Goal: Information Seeking & Learning: Check status

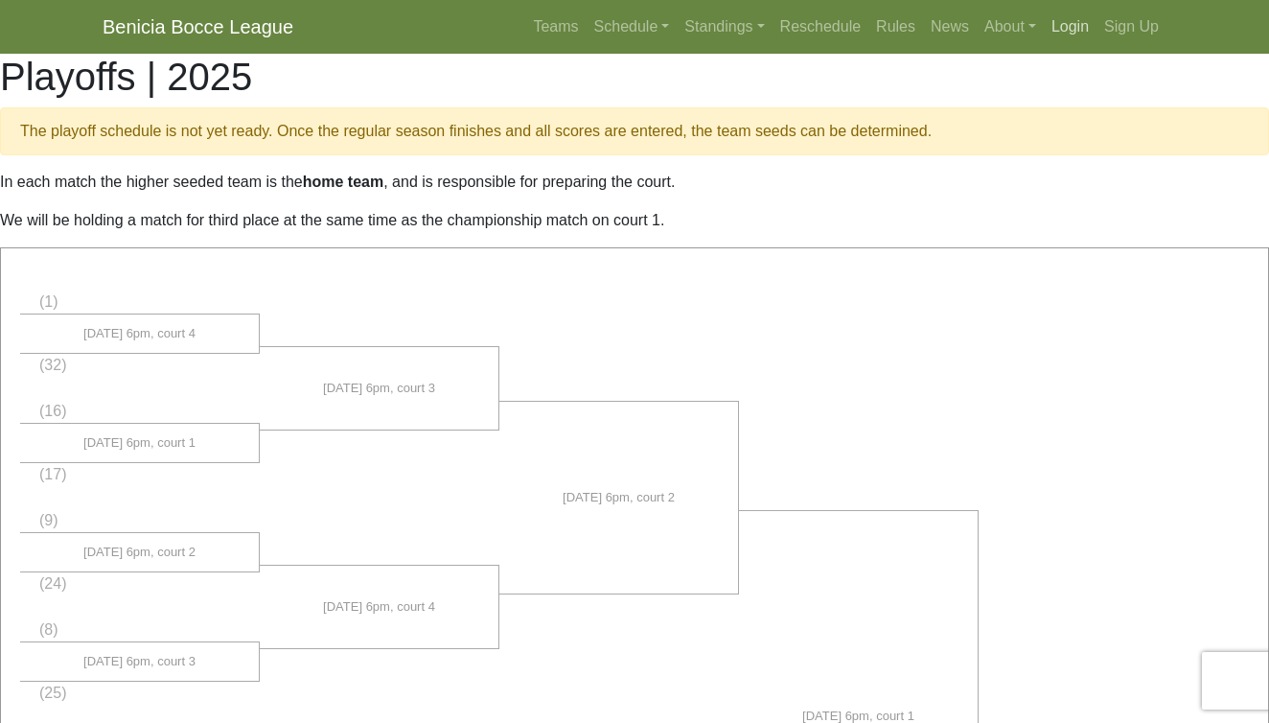
click at [1067, 29] on link "Login" at bounding box center [1070, 27] width 53 height 38
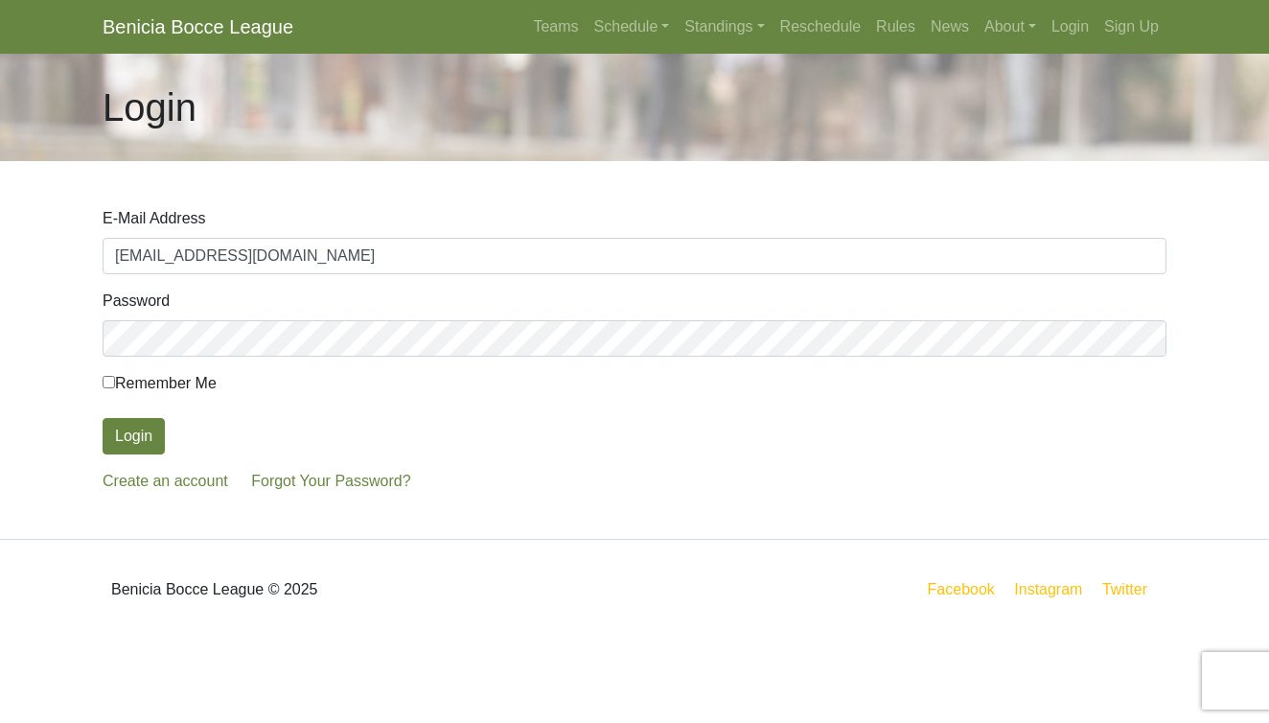
type input "pbferncanyon@gmail.com"
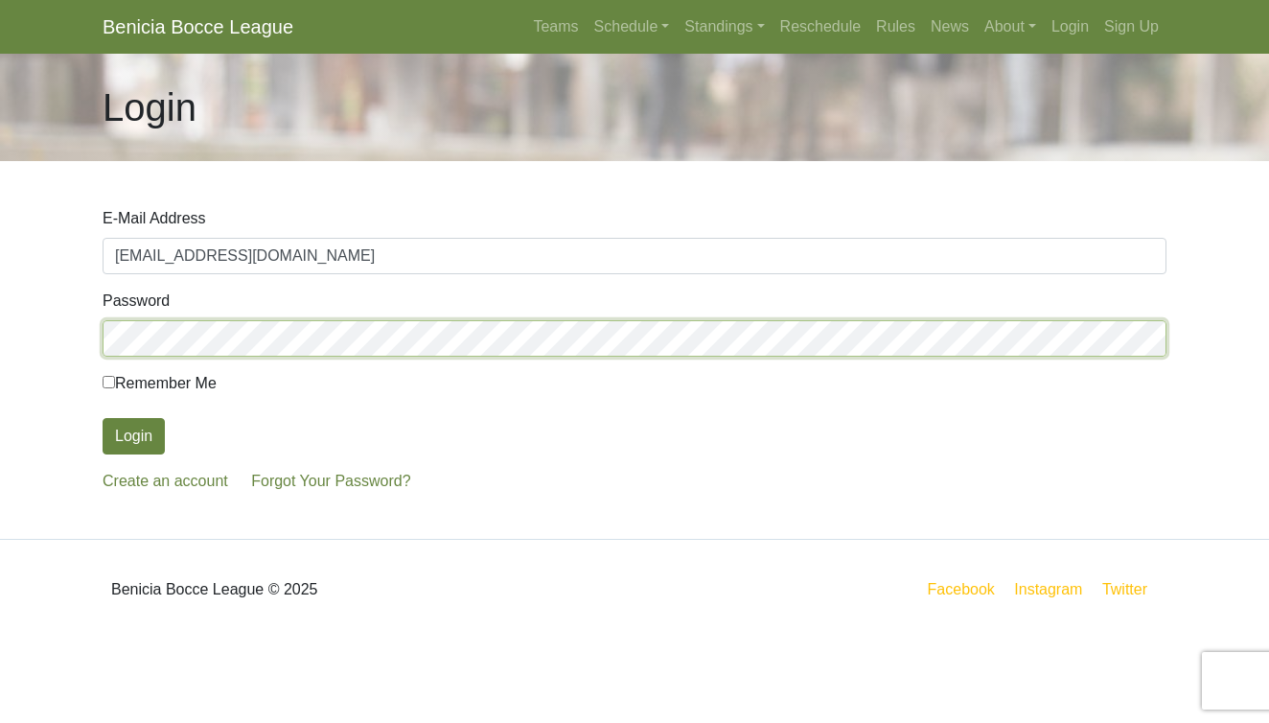
click at [133, 436] on button "Login" at bounding box center [134, 436] width 62 height 36
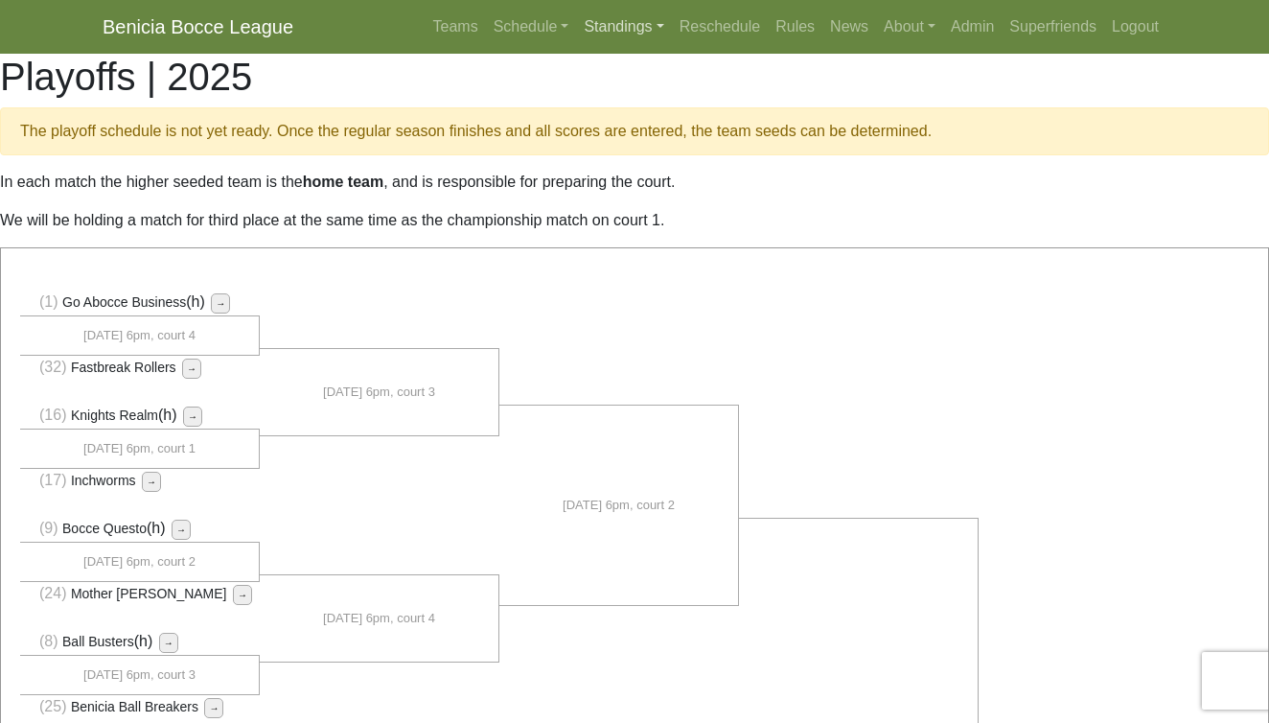
click at [593, 25] on link "Standings" at bounding box center [623, 27] width 95 height 38
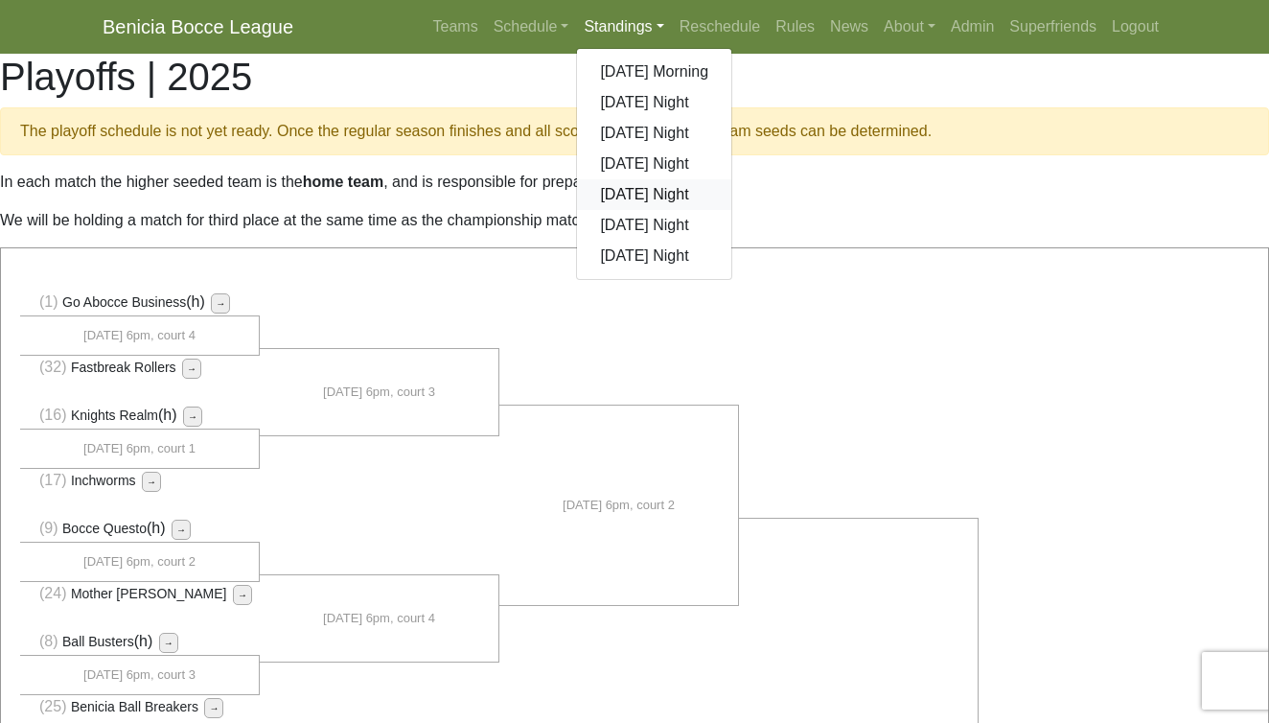
click at [619, 196] on link "[DATE] Night" at bounding box center [654, 194] width 154 height 31
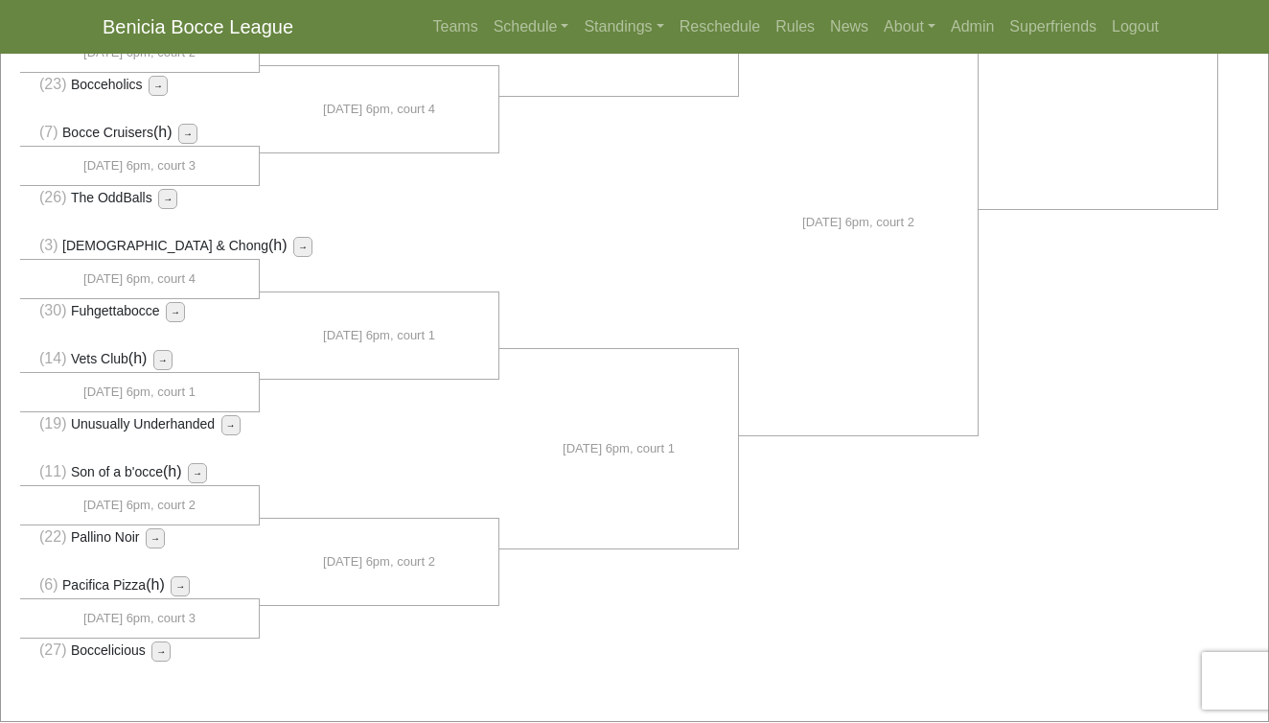
scroll to position [1415, 0]
click at [612, 31] on link "Standings" at bounding box center [623, 27] width 95 height 38
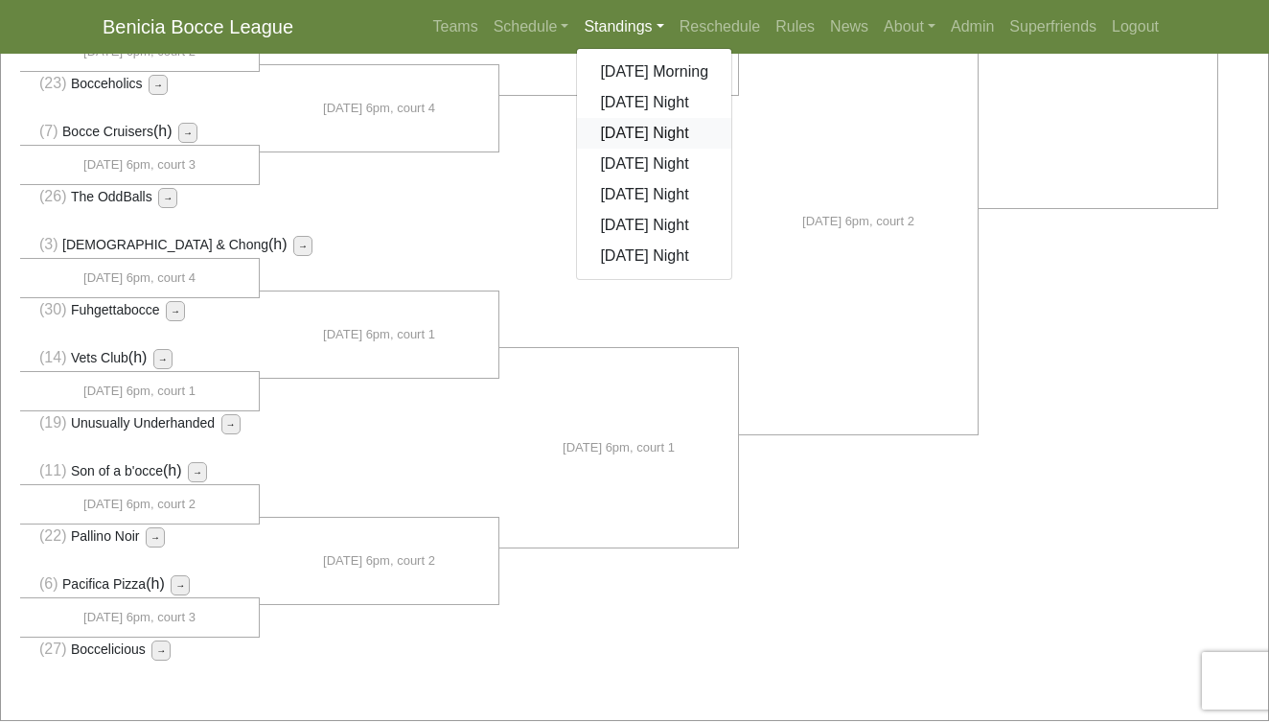
click at [629, 141] on link "[DATE] Night" at bounding box center [654, 133] width 154 height 31
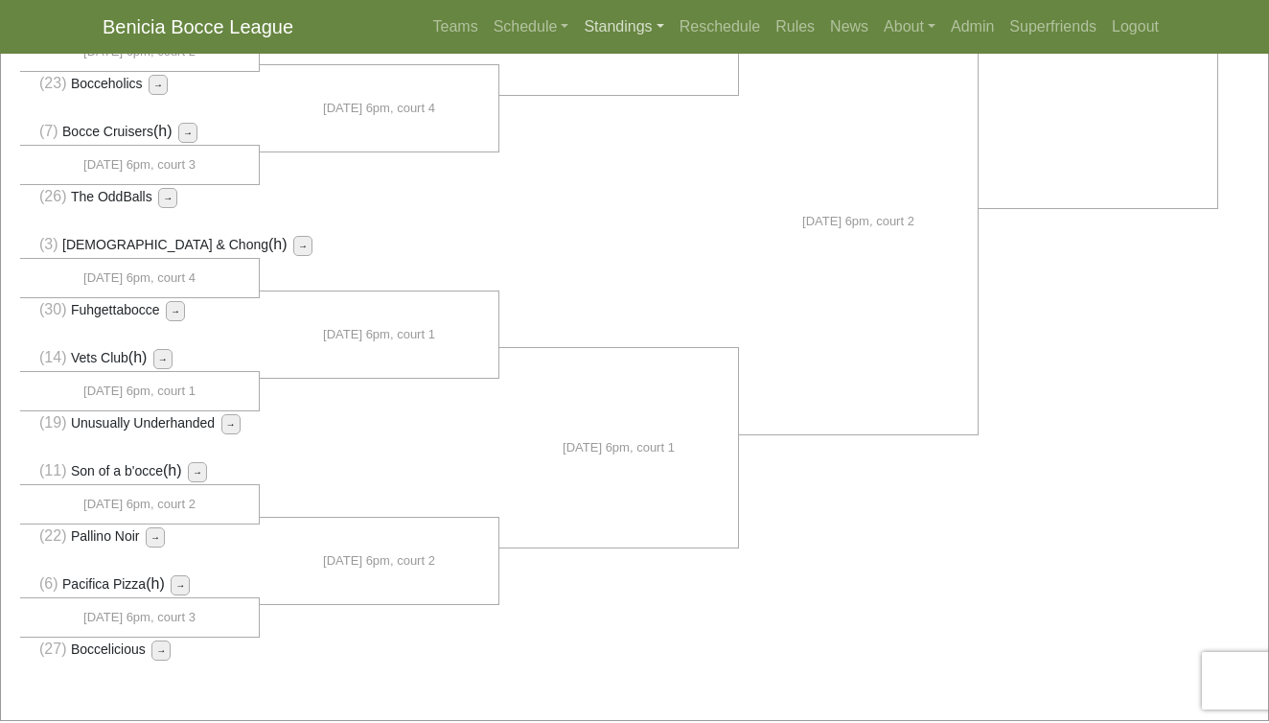
click at [607, 33] on link "Standings" at bounding box center [623, 27] width 95 height 38
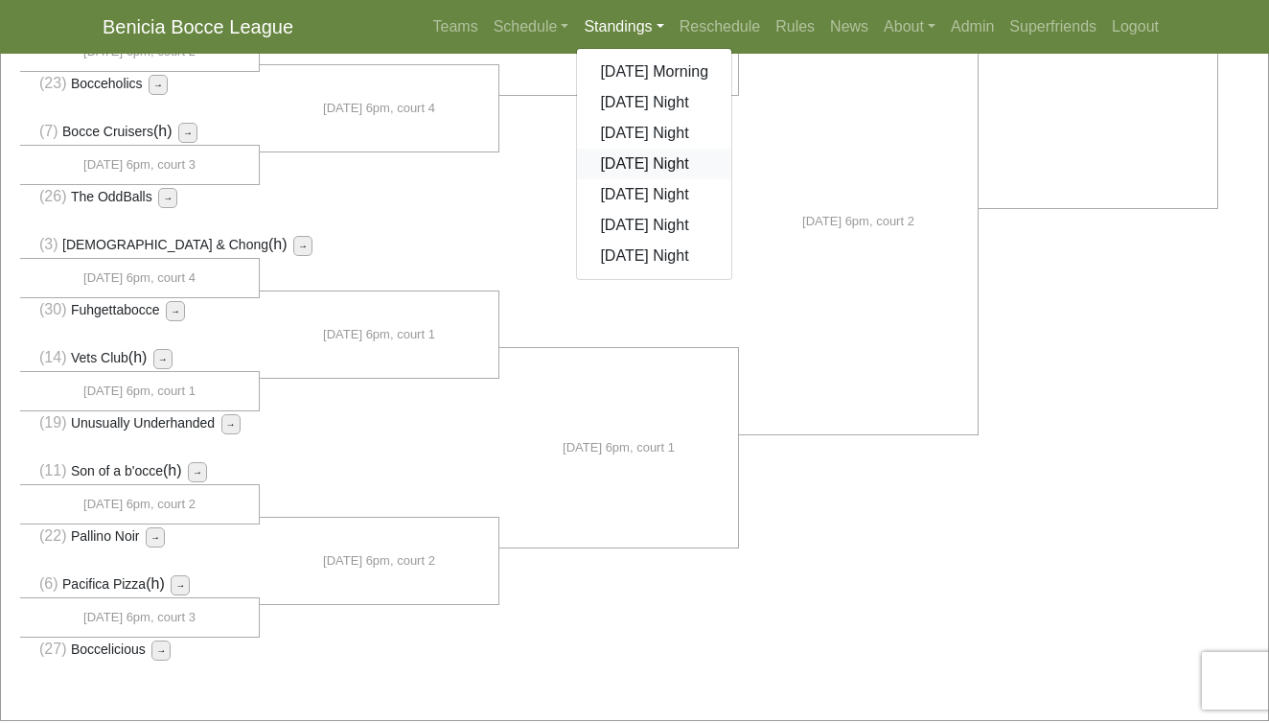
click at [611, 163] on link "[DATE] Night" at bounding box center [654, 164] width 154 height 31
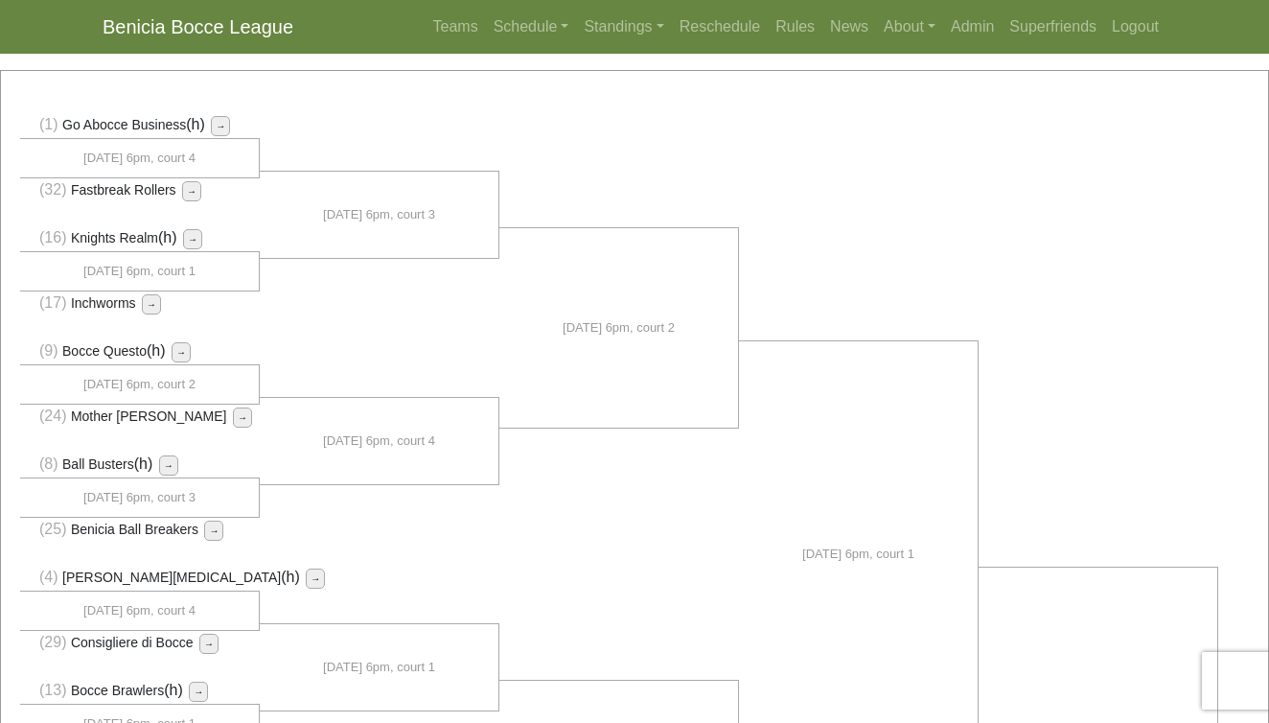
scroll to position [185, 0]
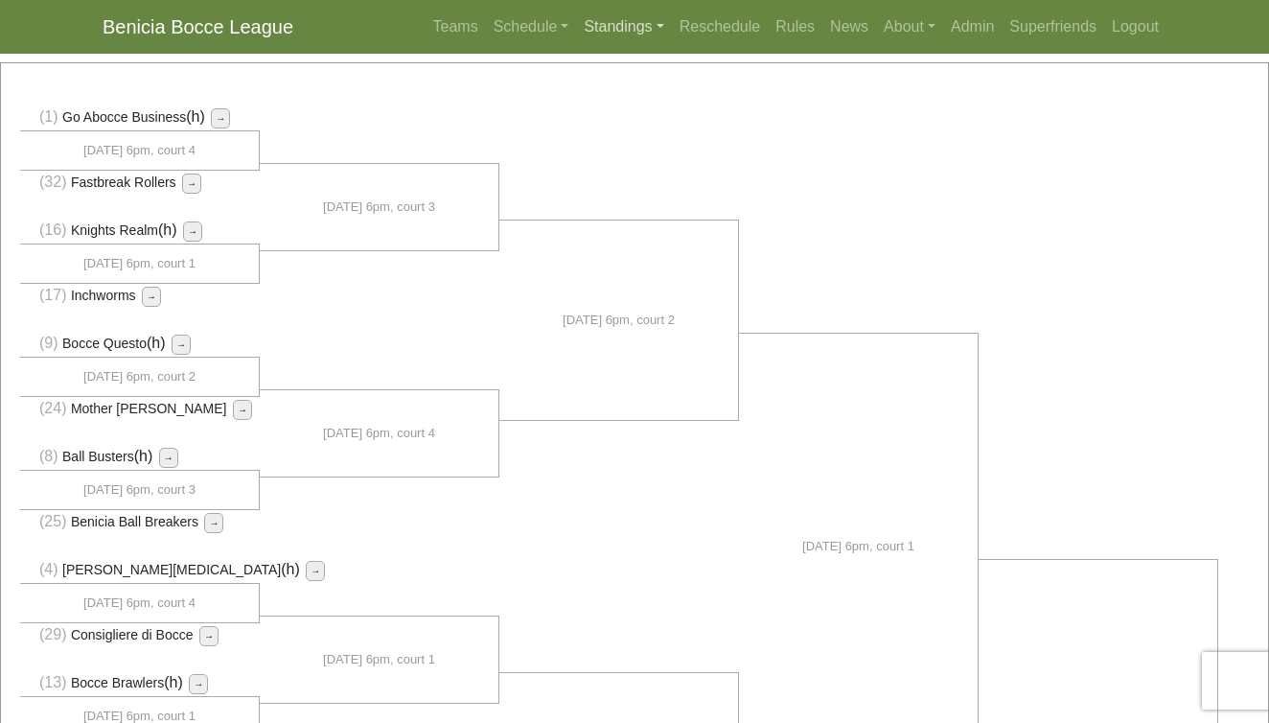
click at [580, 26] on link "Standings" at bounding box center [623, 27] width 95 height 38
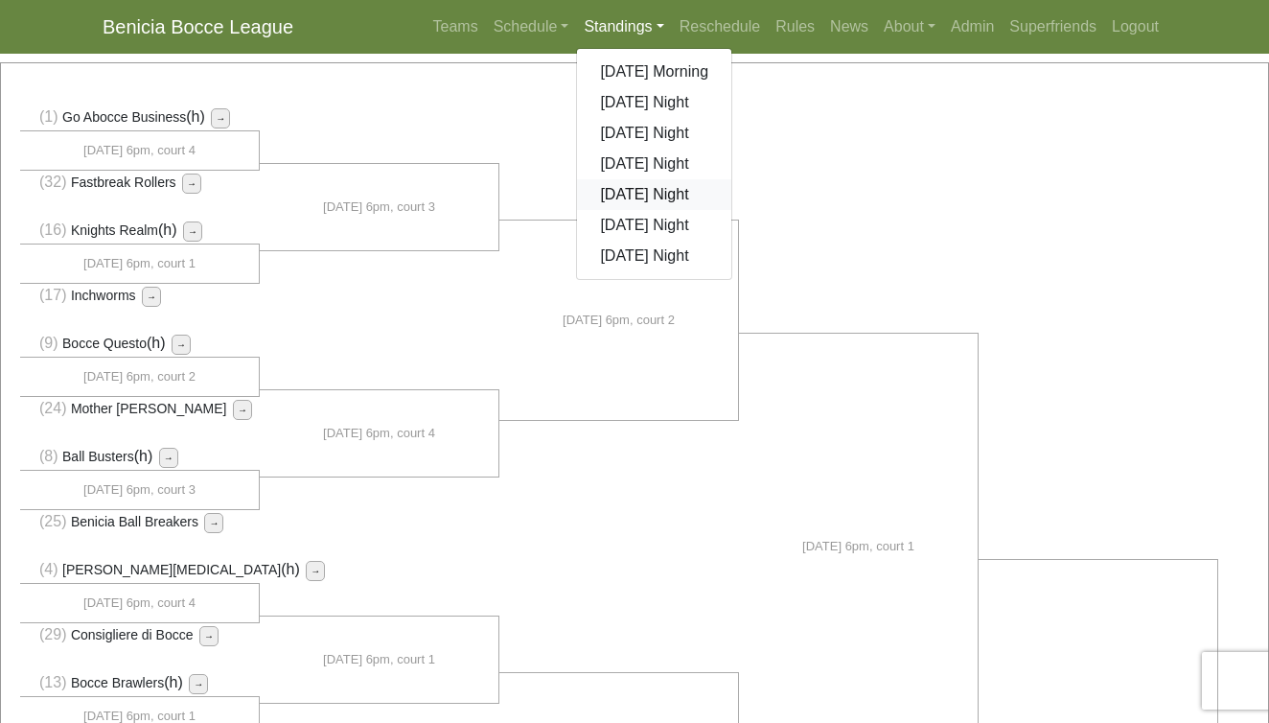
click at [608, 198] on link "[DATE] Night" at bounding box center [654, 194] width 154 height 31
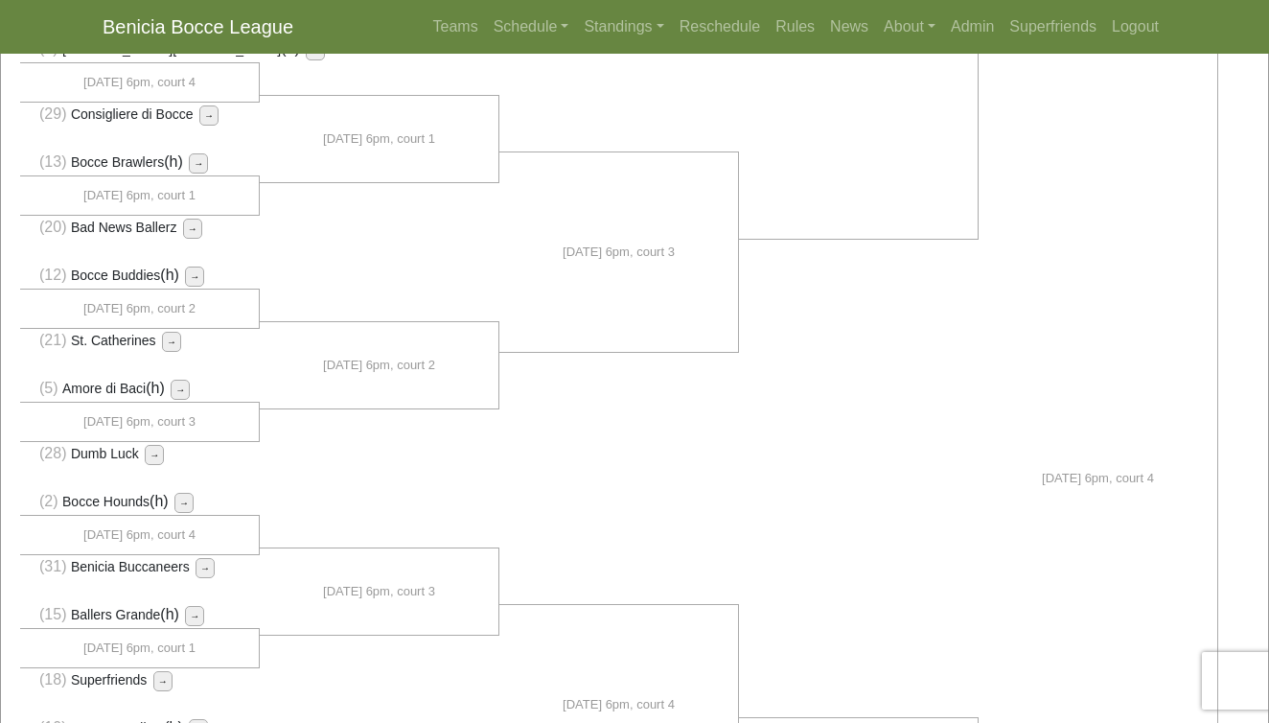
scroll to position [704, 0]
click at [621, 35] on link "Standings" at bounding box center [623, 27] width 95 height 38
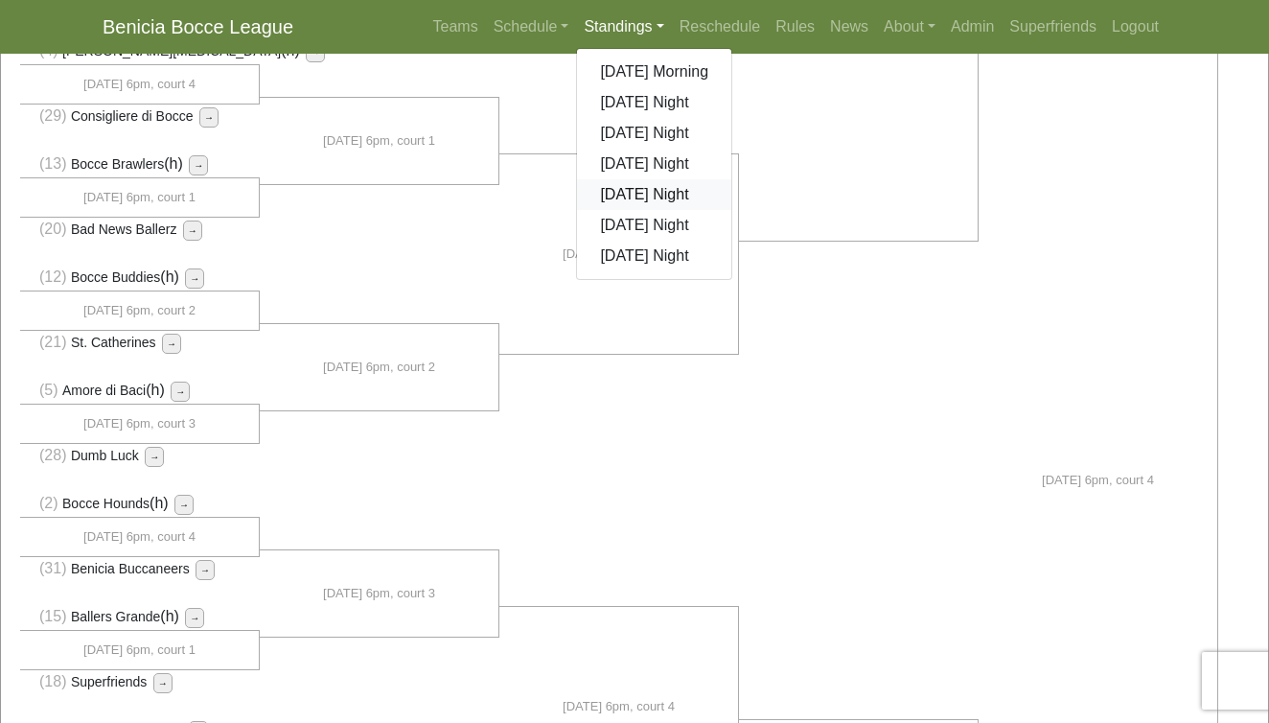
click at [625, 196] on link "[DATE] Night" at bounding box center [654, 194] width 154 height 31
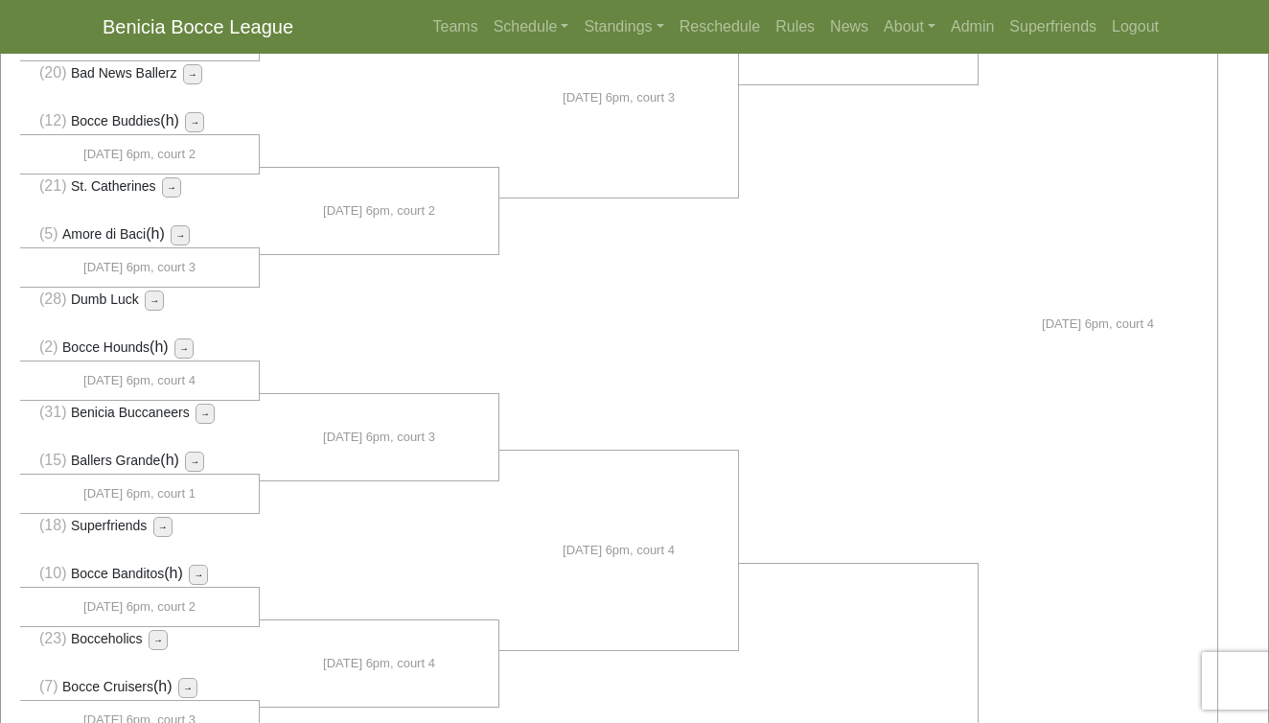
scroll to position [862, 0]
click at [595, 23] on link "Standings" at bounding box center [623, 27] width 95 height 38
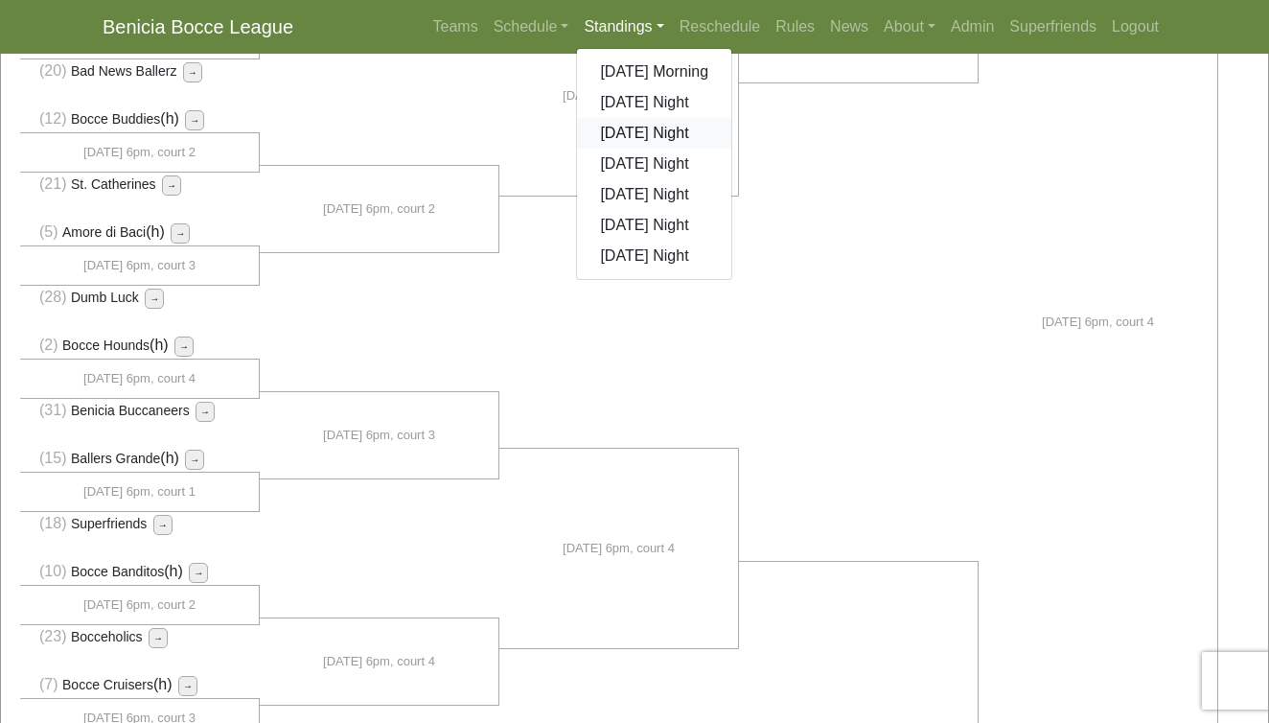
click at [614, 130] on link "[DATE] Night" at bounding box center [654, 133] width 154 height 31
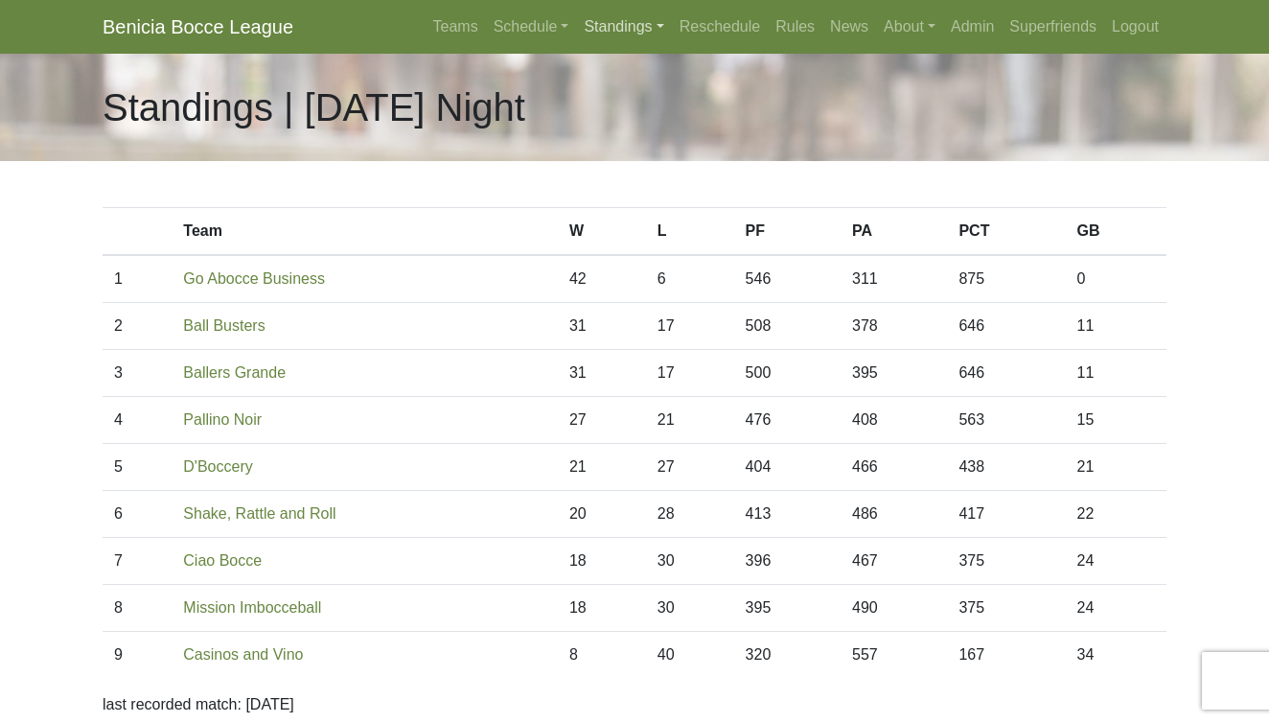
click at [602, 28] on link "Standings" at bounding box center [623, 27] width 95 height 38
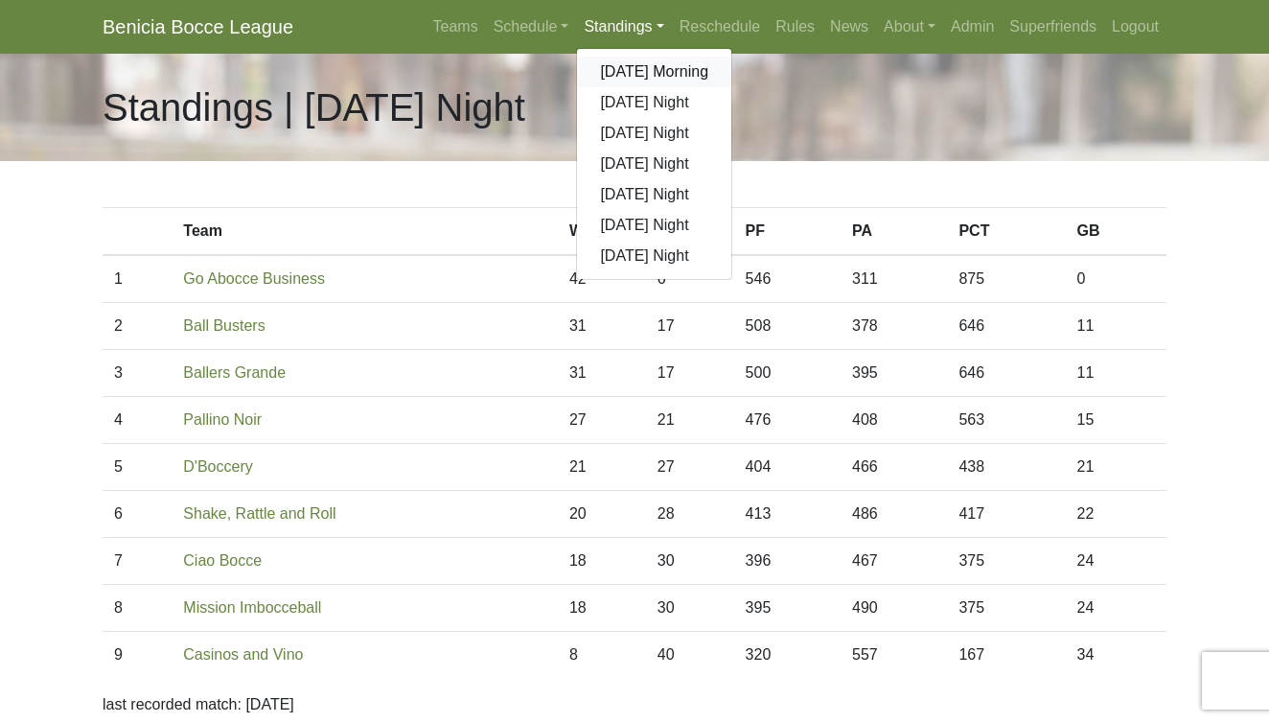
click at [603, 74] on link "[DATE] Morning" at bounding box center [654, 72] width 154 height 31
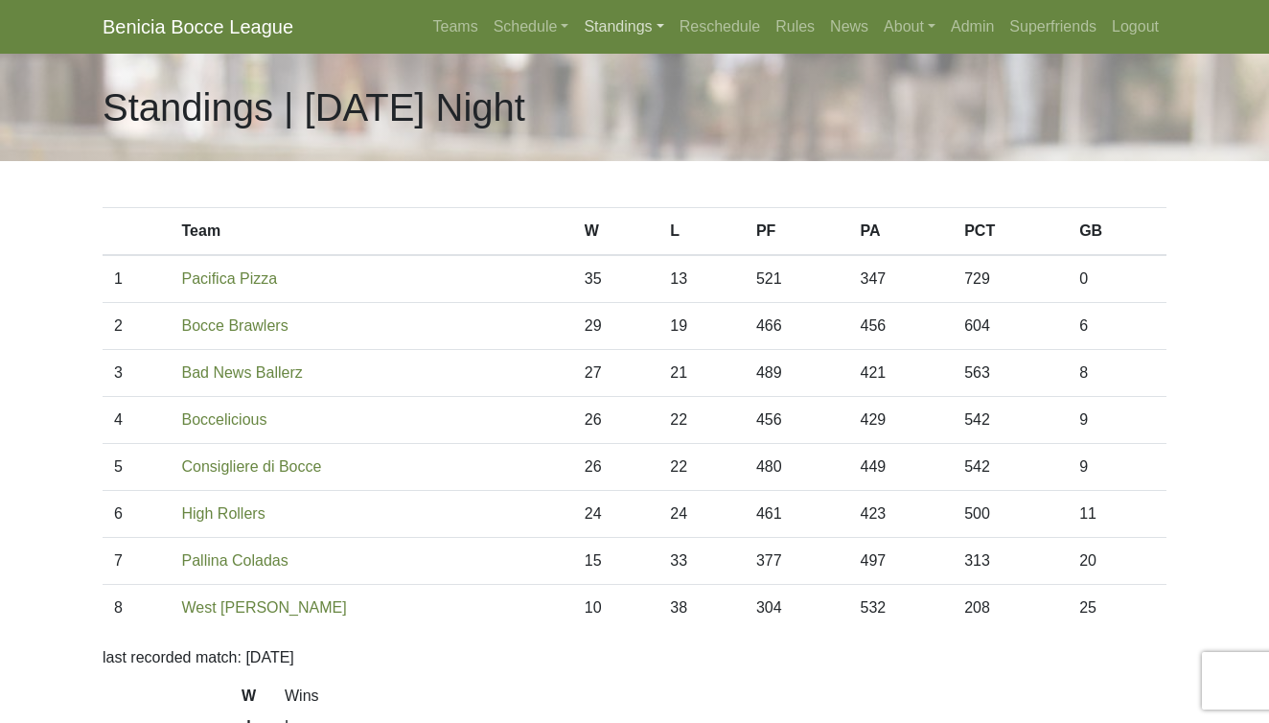
click at [612, 19] on link "Standings" at bounding box center [623, 27] width 95 height 38
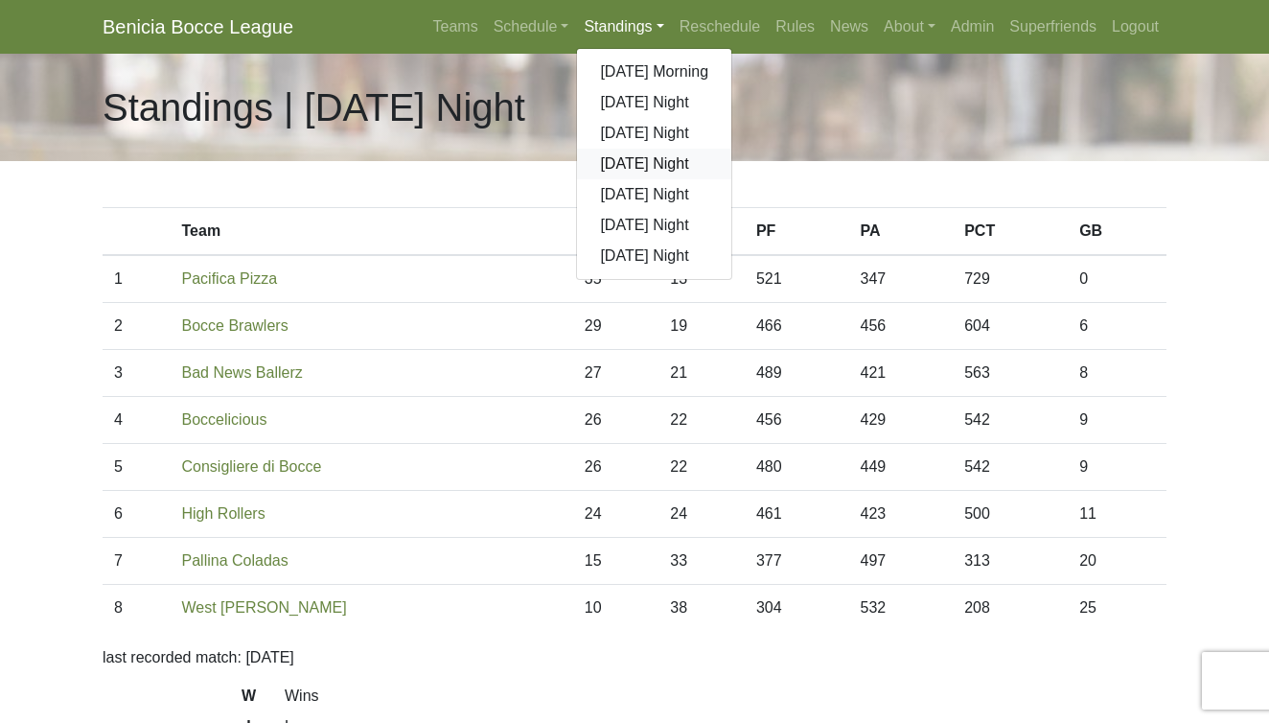
click at [625, 171] on link "[DATE] Night" at bounding box center [654, 164] width 154 height 31
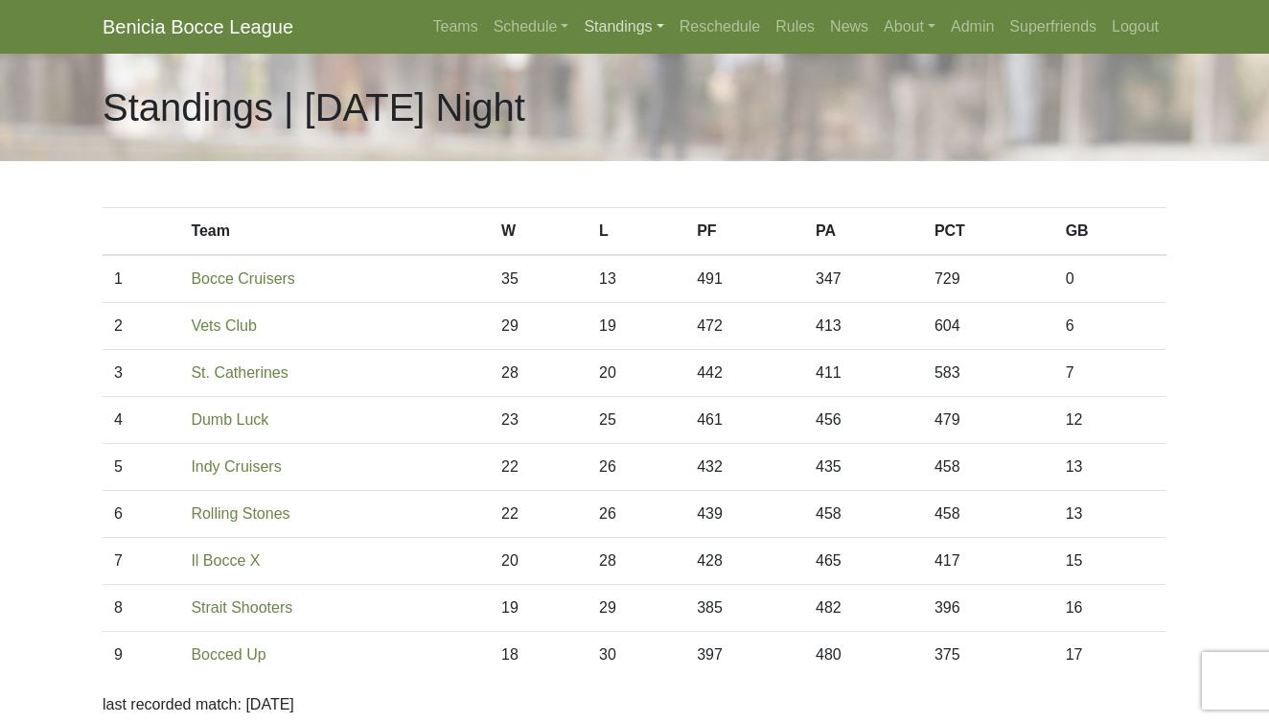
click at [591, 33] on link "Standings" at bounding box center [623, 27] width 95 height 38
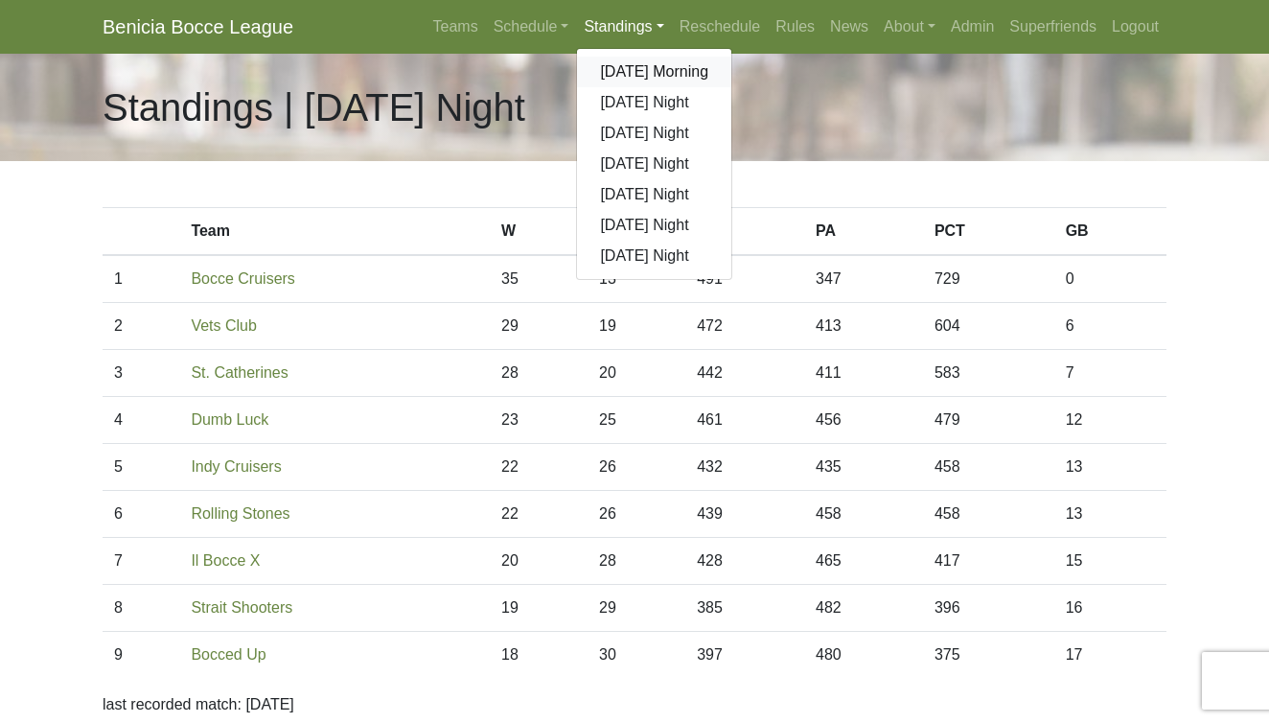
click at [591, 68] on link "[DATE] Morning" at bounding box center [654, 72] width 154 height 31
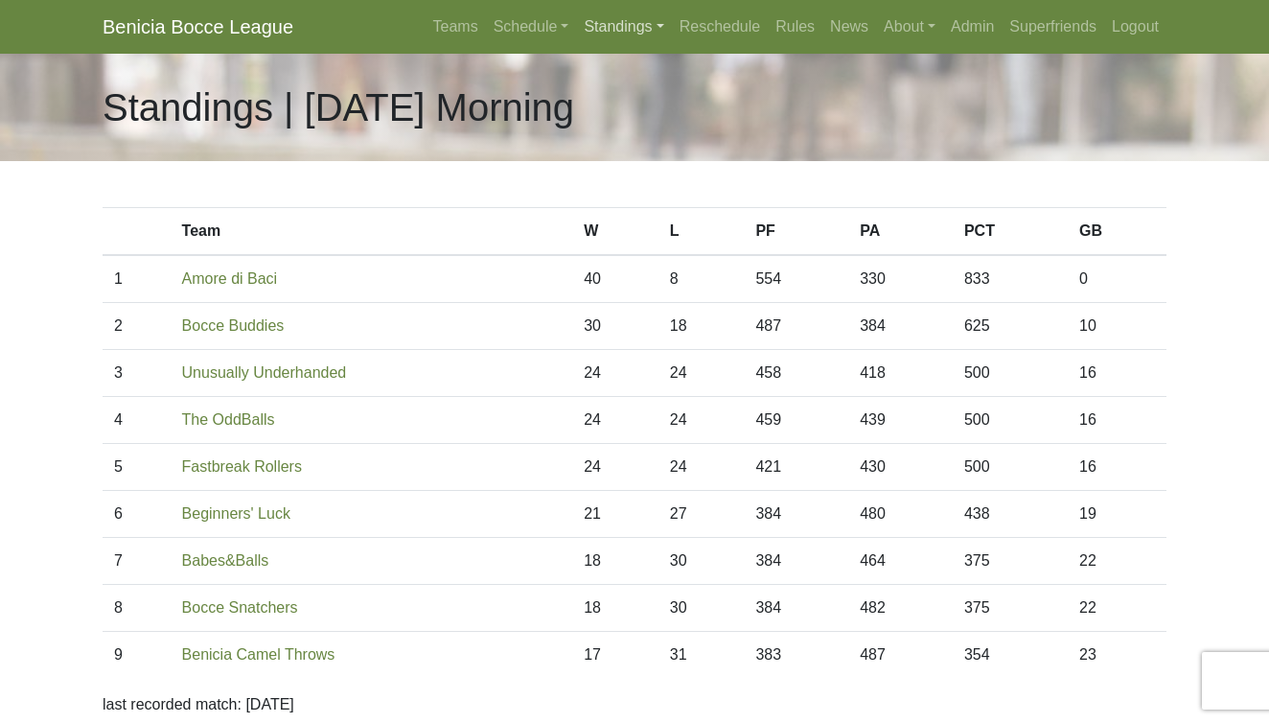
click at [579, 22] on link "Standings" at bounding box center [623, 27] width 95 height 38
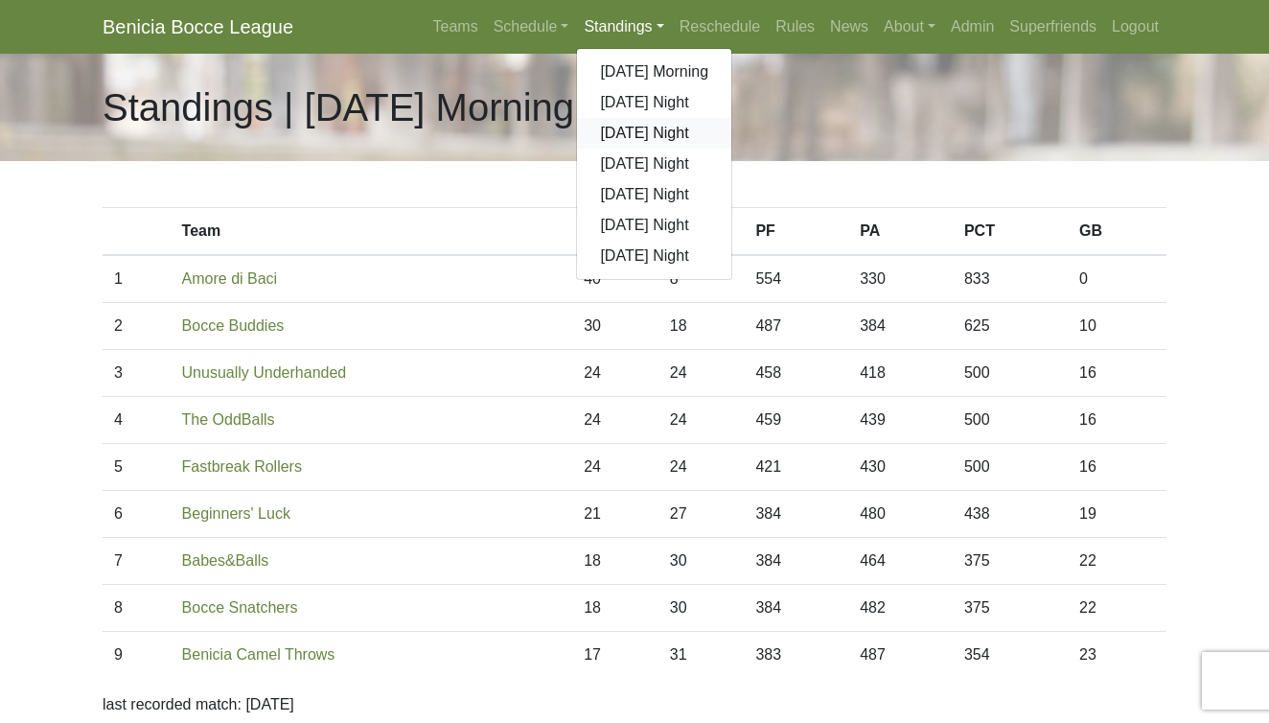
click at [603, 135] on link "[DATE] Night" at bounding box center [654, 133] width 154 height 31
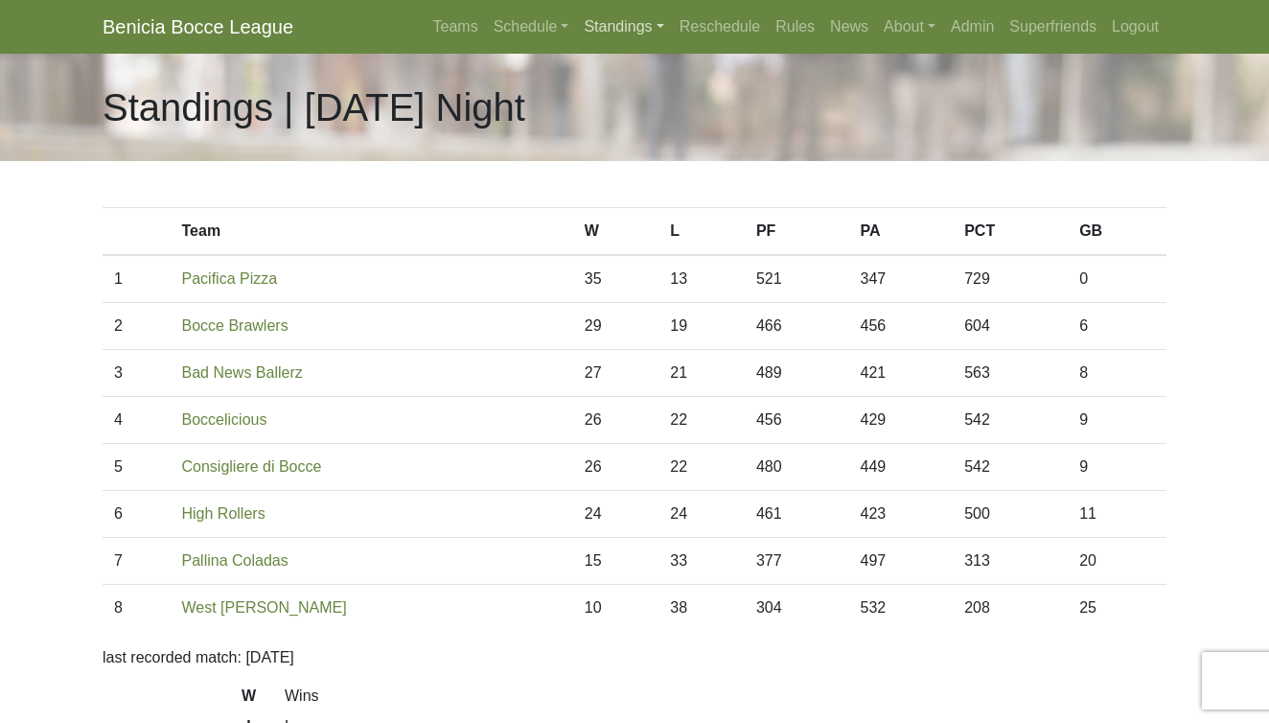
click at [584, 19] on link "Standings" at bounding box center [623, 27] width 95 height 38
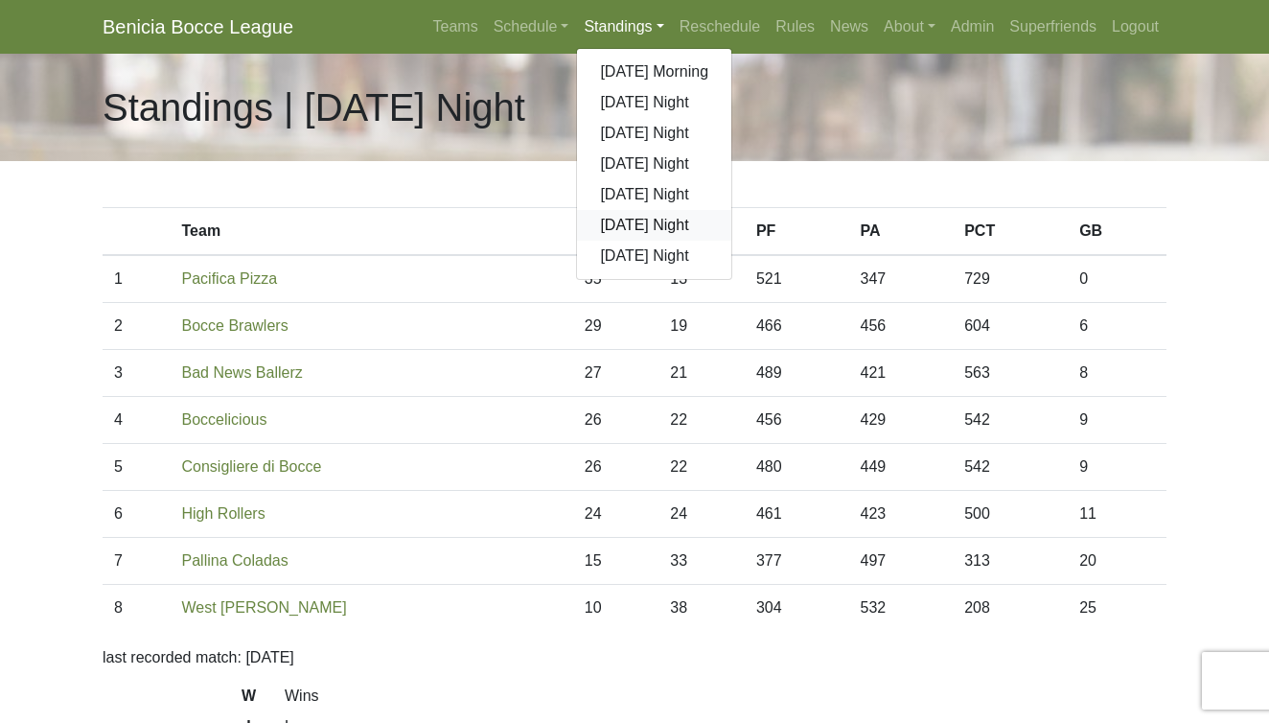
click at [607, 223] on link "[DATE] Night" at bounding box center [654, 225] width 154 height 31
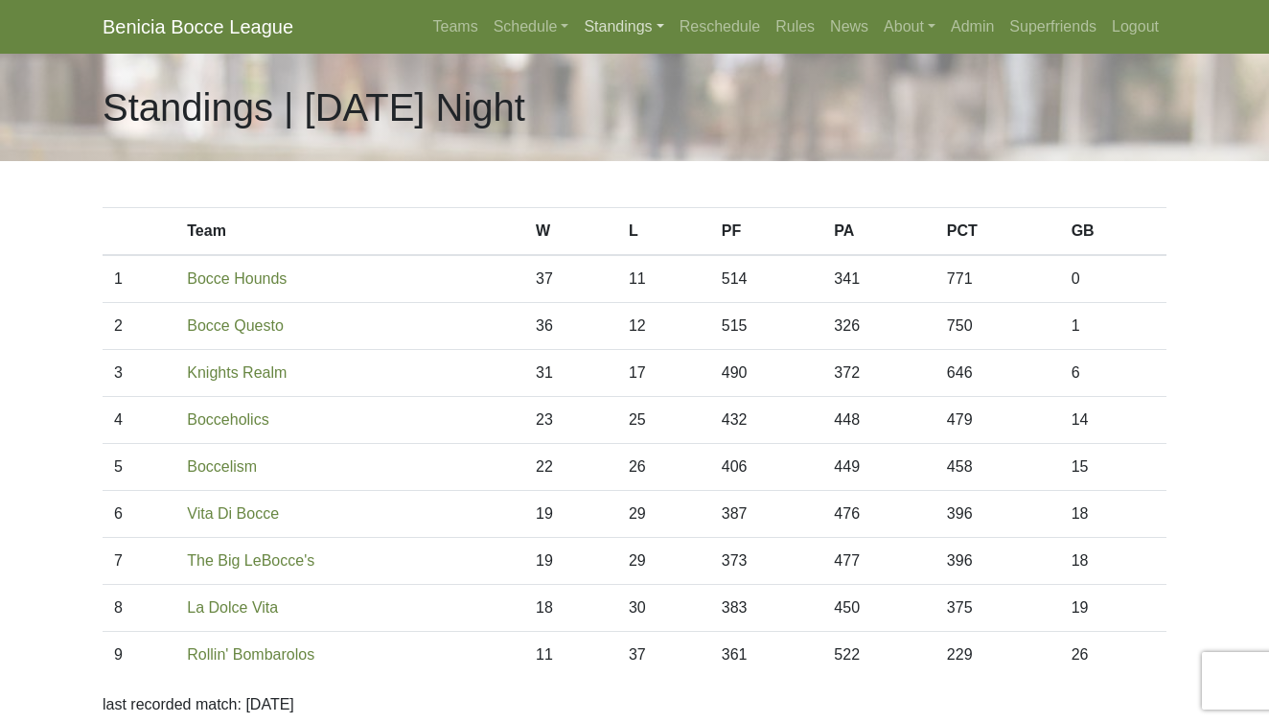
click at [600, 27] on link "Standings" at bounding box center [623, 27] width 95 height 38
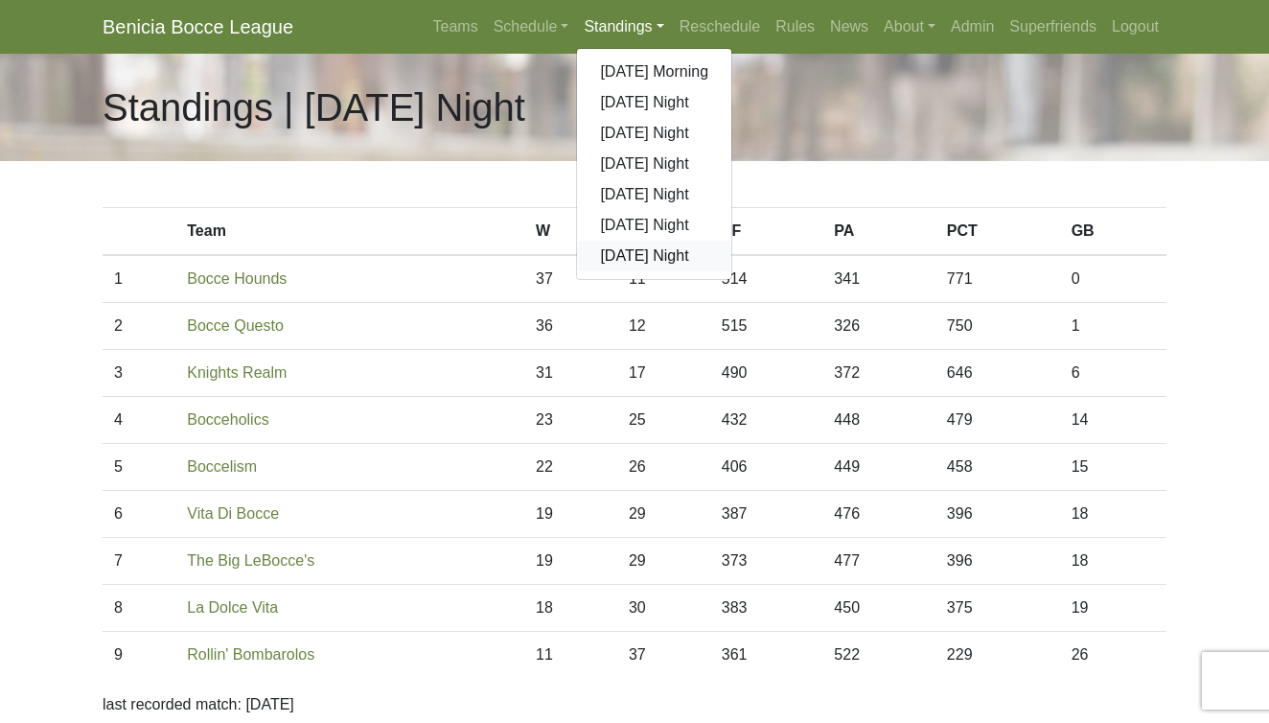
click at [626, 265] on link "[DATE] Night" at bounding box center [654, 256] width 154 height 31
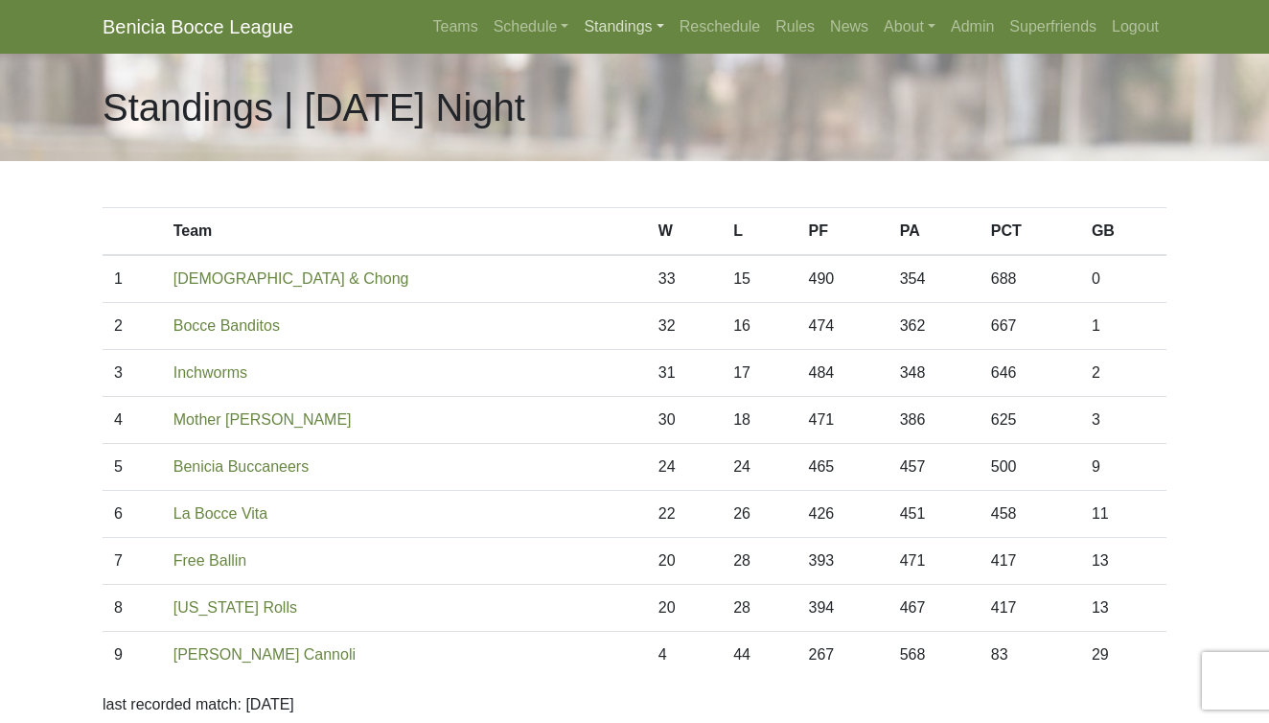
click at [581, 25] on link "Standings" at bounding box center [623, 27] width 95 height 38
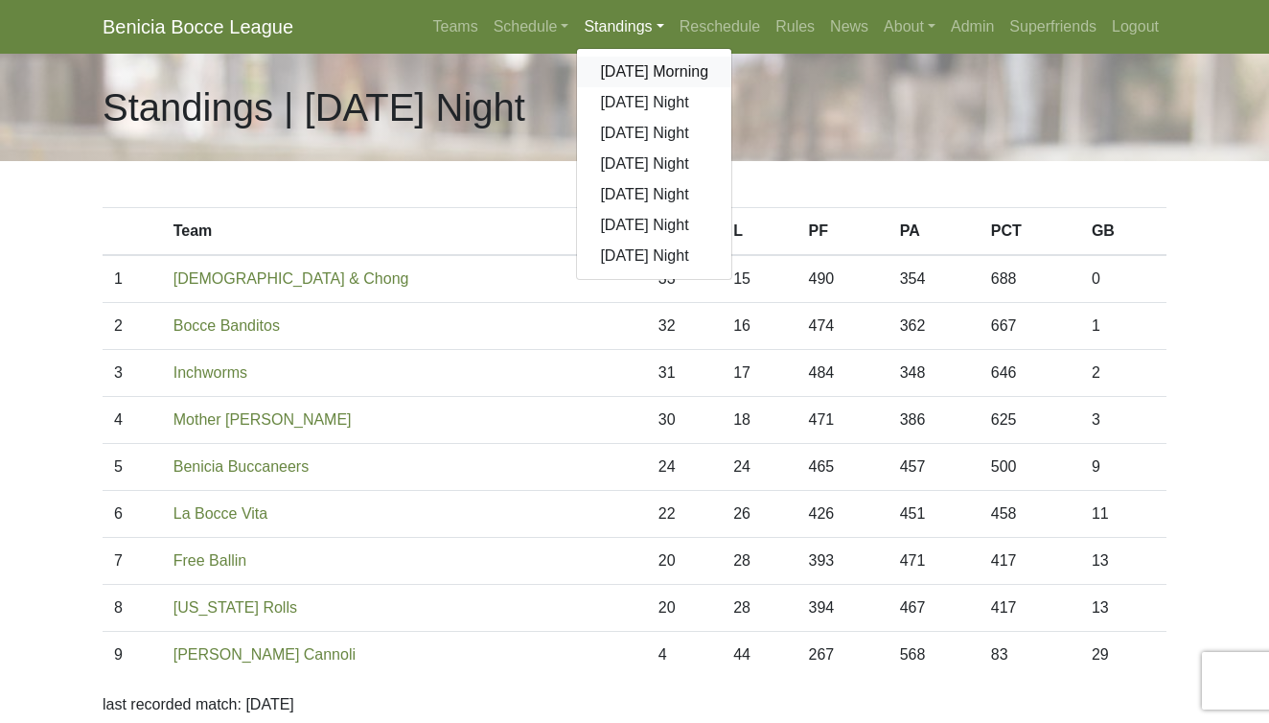
click at [596, 72] on link "[DATE] Morning" at bounding box center [654, 72] width 154 height 31
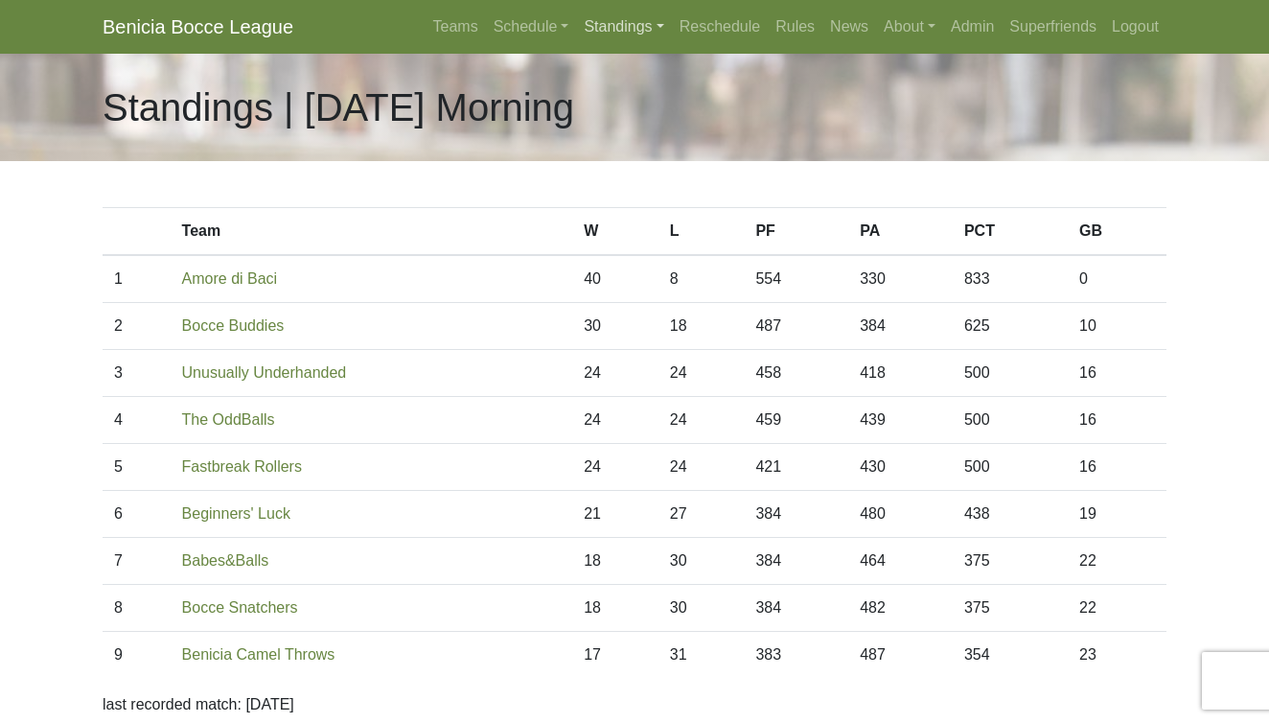
click at [613, 24] on link "Standings" at bounding box center [623, 27] width 95 height 38
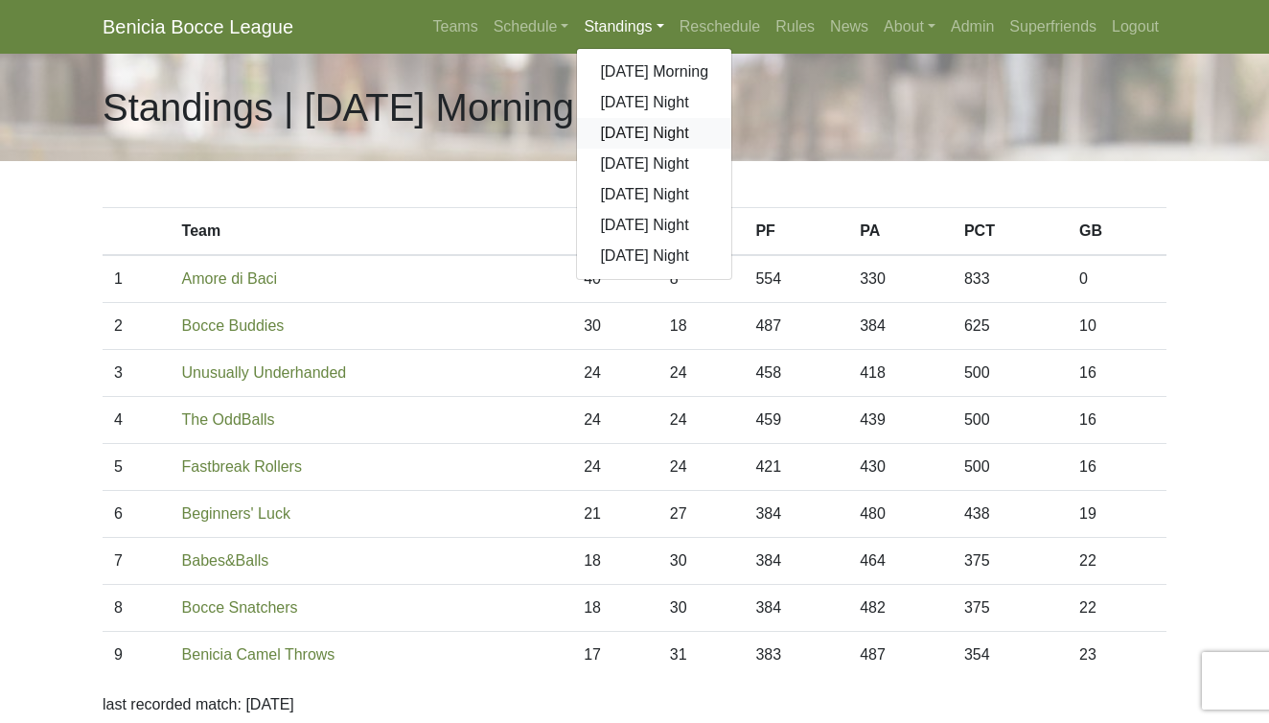
click at [628, 137] on link "[DATE] Night" at bounding box center [654, 133] width 154 height 31
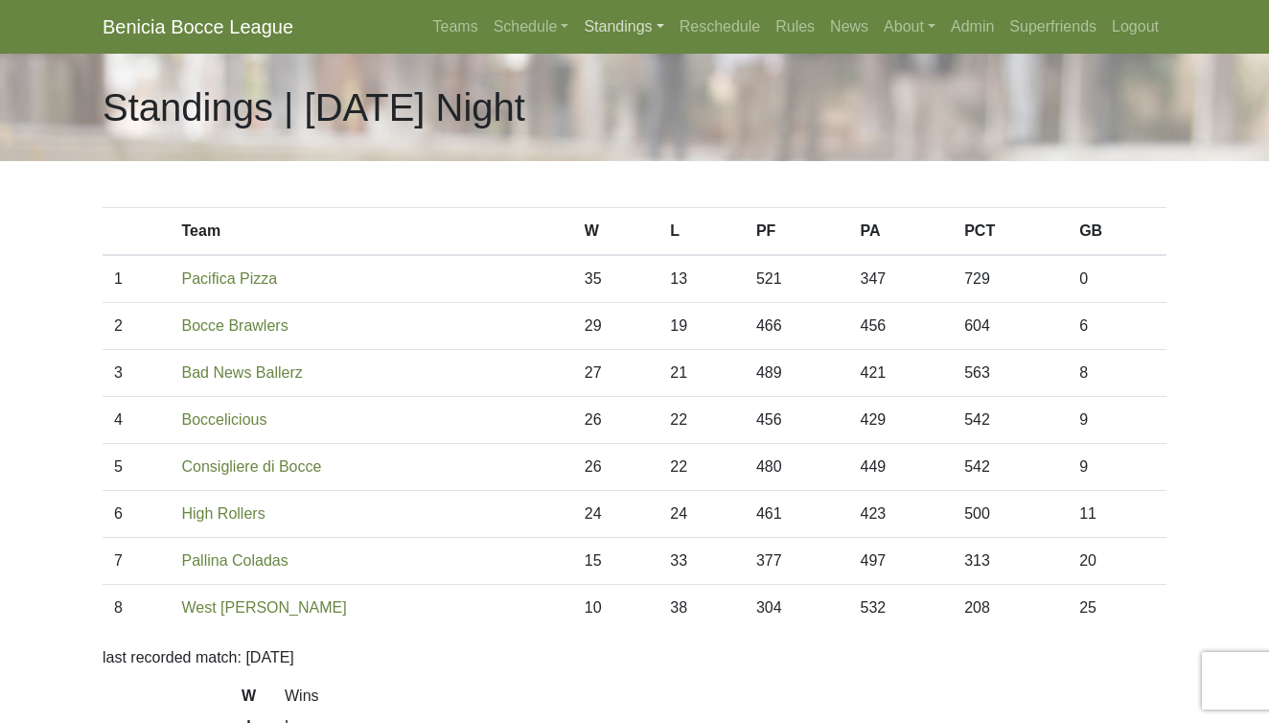
click at [615, 21] on link "Standings" at bounding box center [623, 27] width 95 height 38
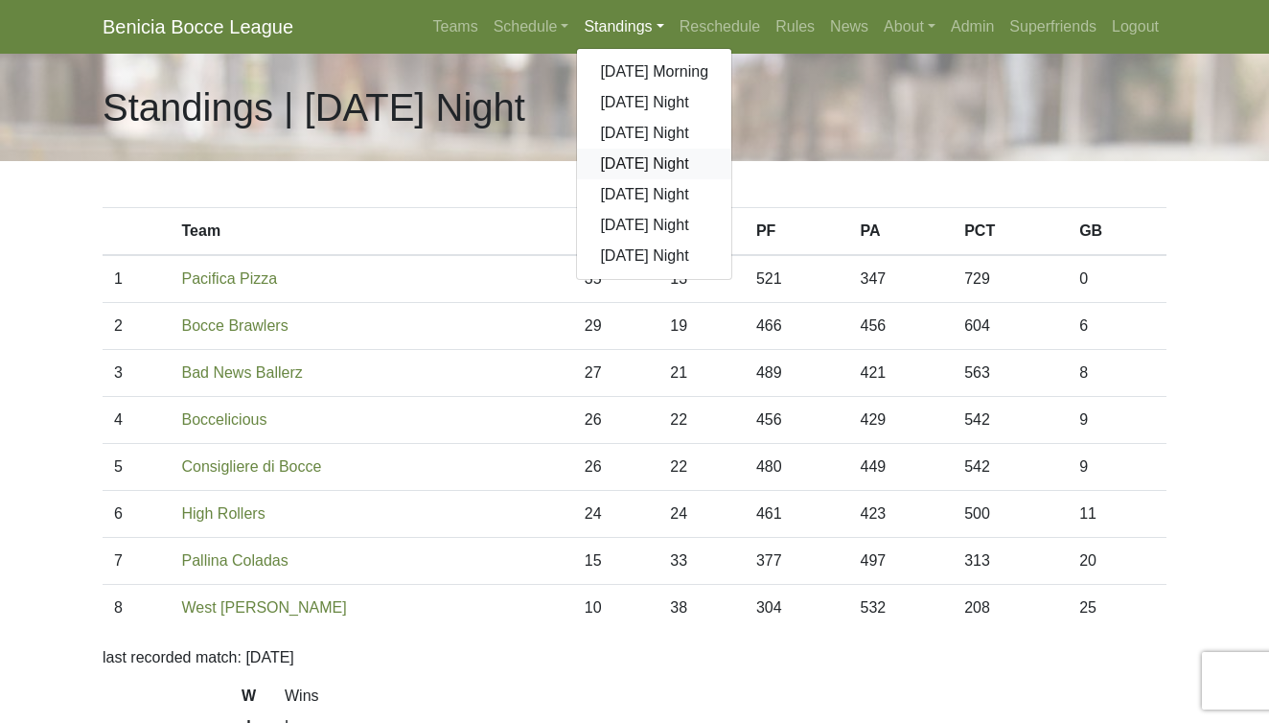
click at [616, 171] on link "[DATE] Night" at bounding box center [654, 164] width 154 height 31
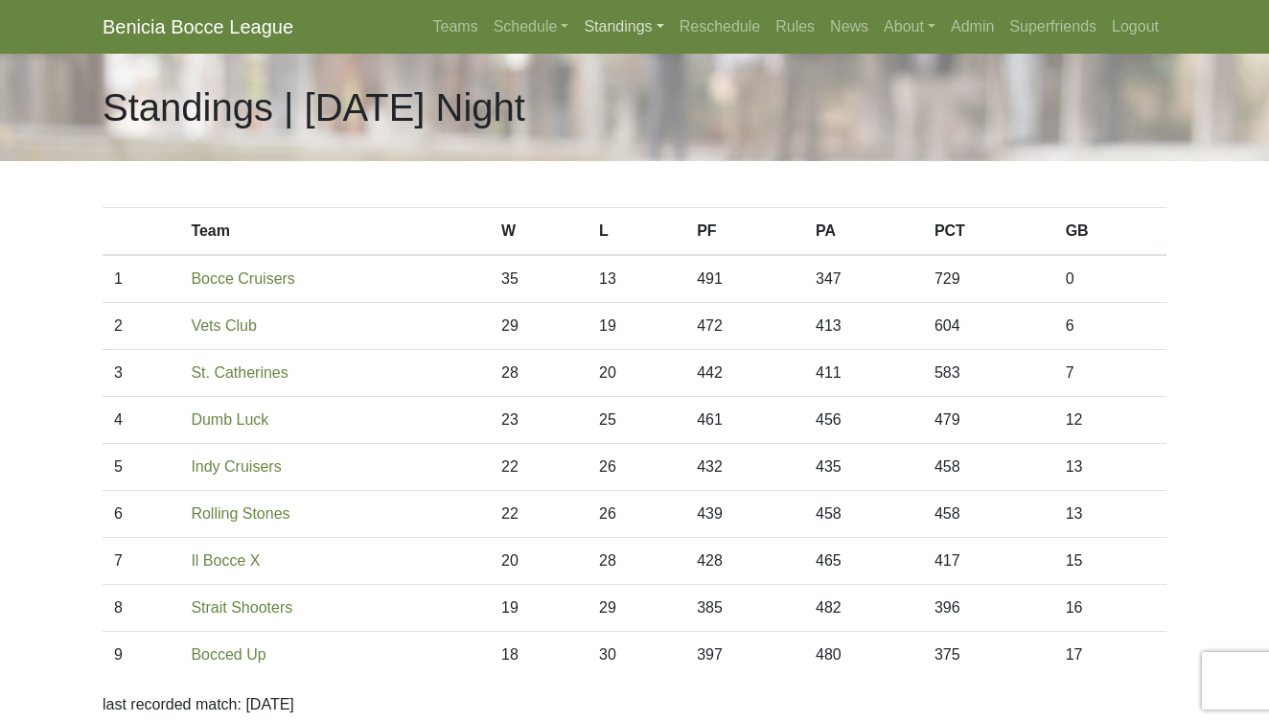
click at [613, 24] on link "Standings" at bounding box center [623, 27] width 95 height 38
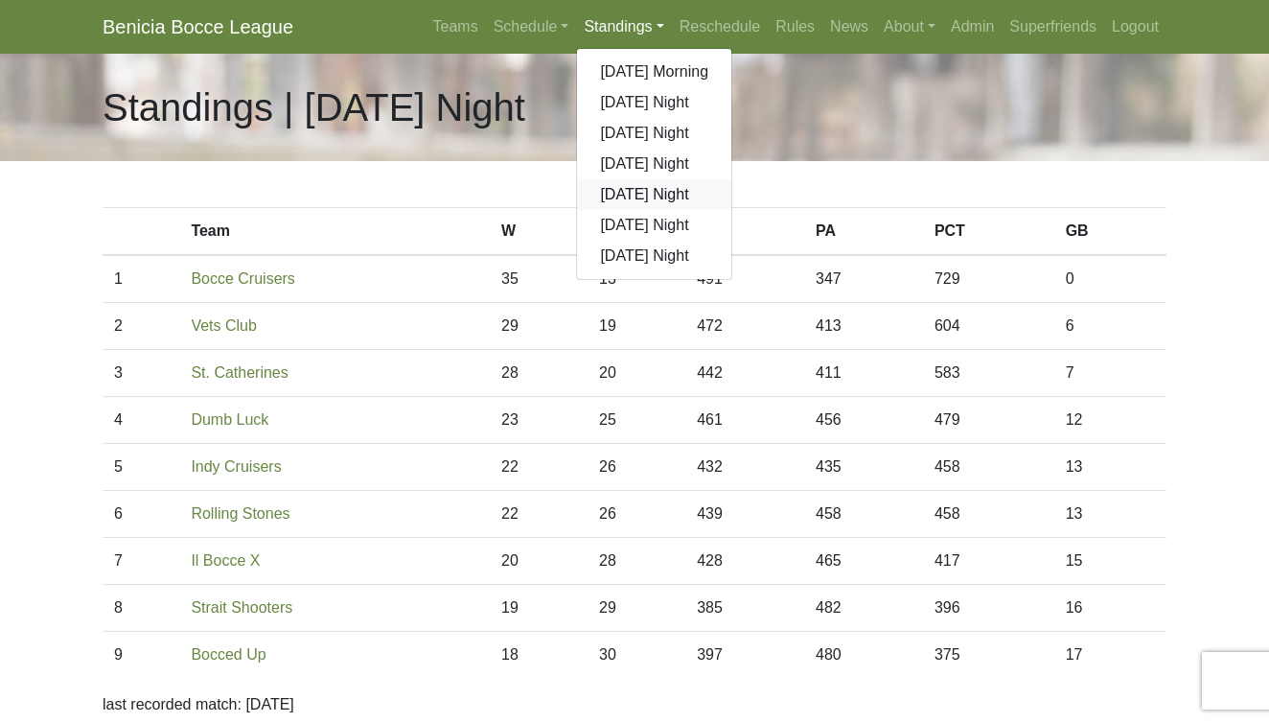
click at [633, 200] on link "[DATE] Night" at bounding box center [654, 194] width 154 height 31
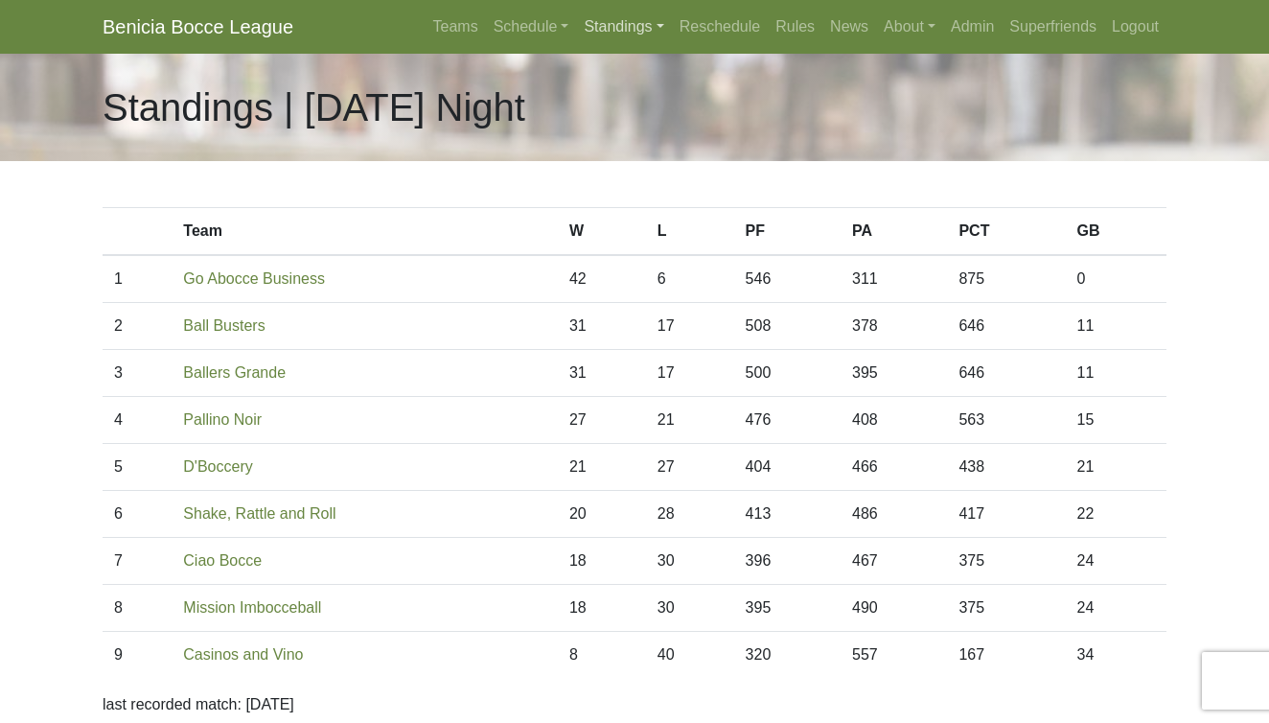
click at [594, 22] on link "Standings" at bounding box center [623, 27] width 95 height 38
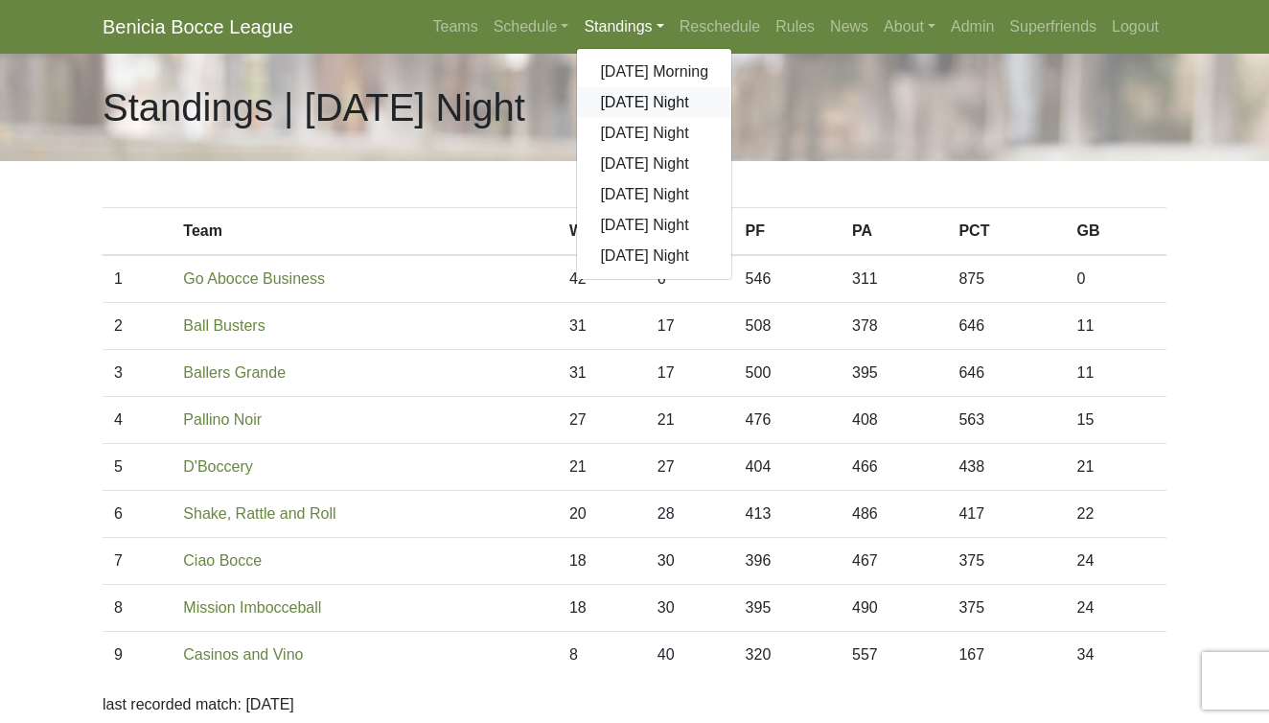
click at [603, 101] on link "[DATE] Night" at bounding box center [654, 102] width 154 height 31
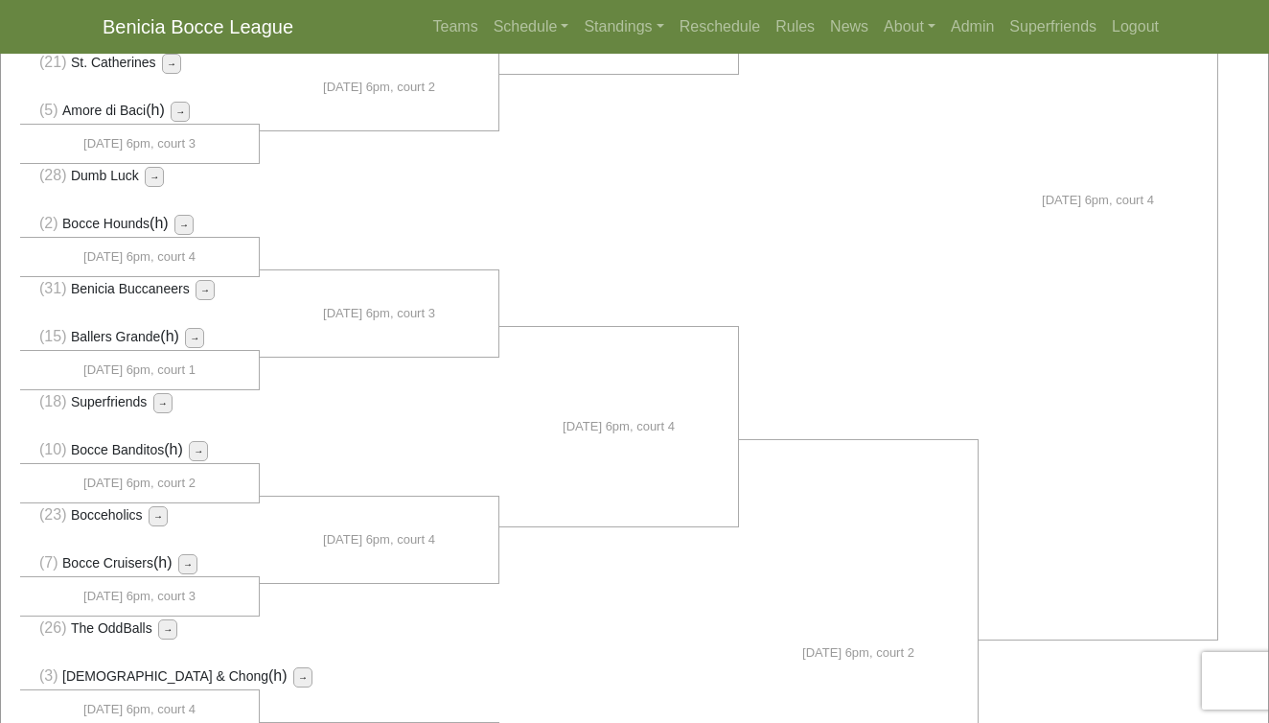
scroll to position [983, 0]
